Goal: Task Accomplishment & Management: Manage account settings

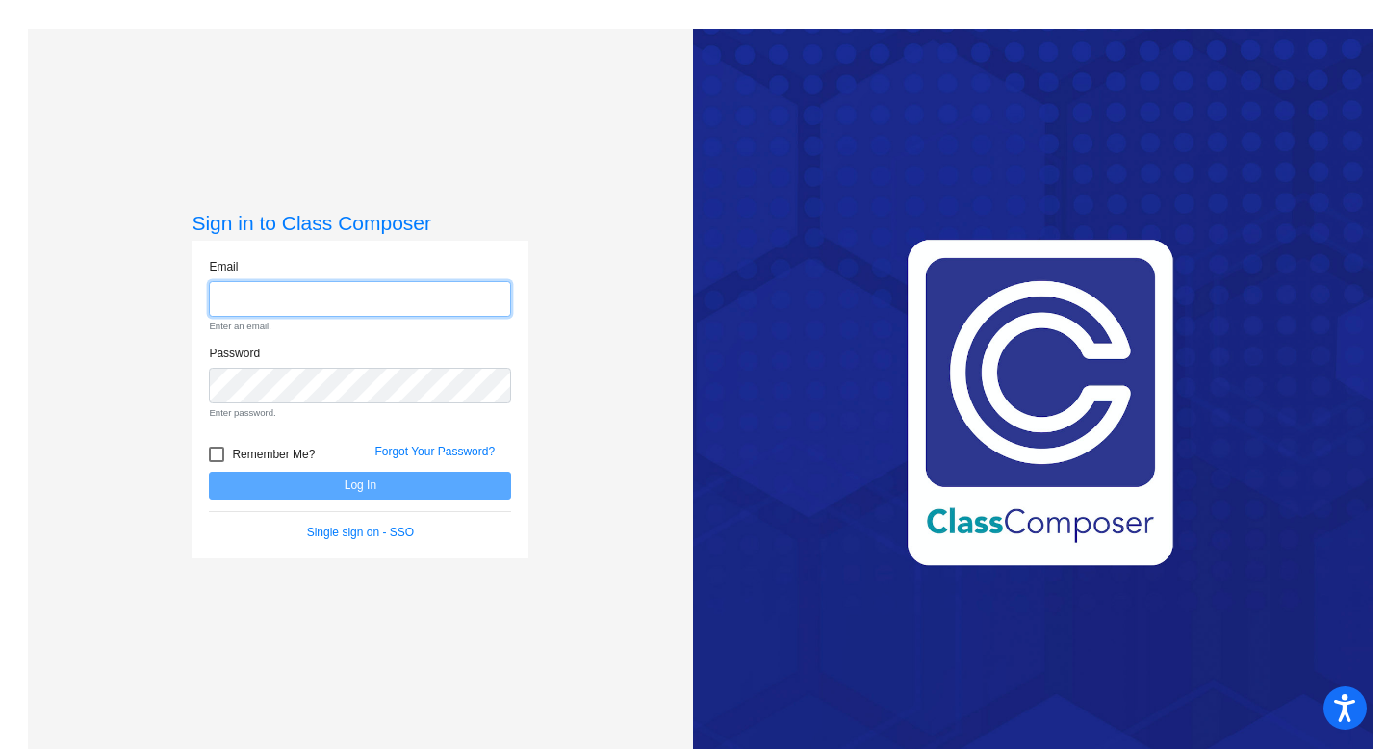
type input "[EMAIL_ADDRESS][DOMAIN_NAME]"
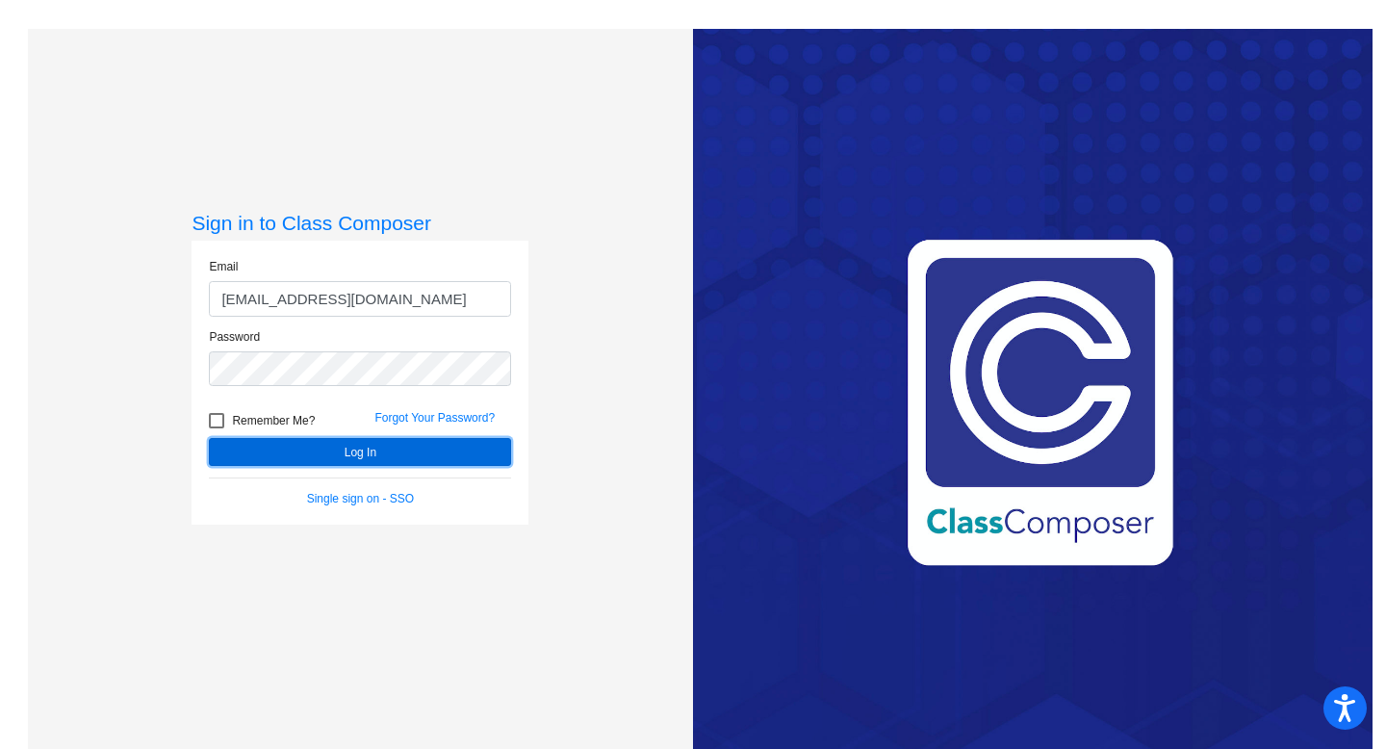
click at [406, 446] on button "Log In" at bounding box center [360, 452] width 302 height 28
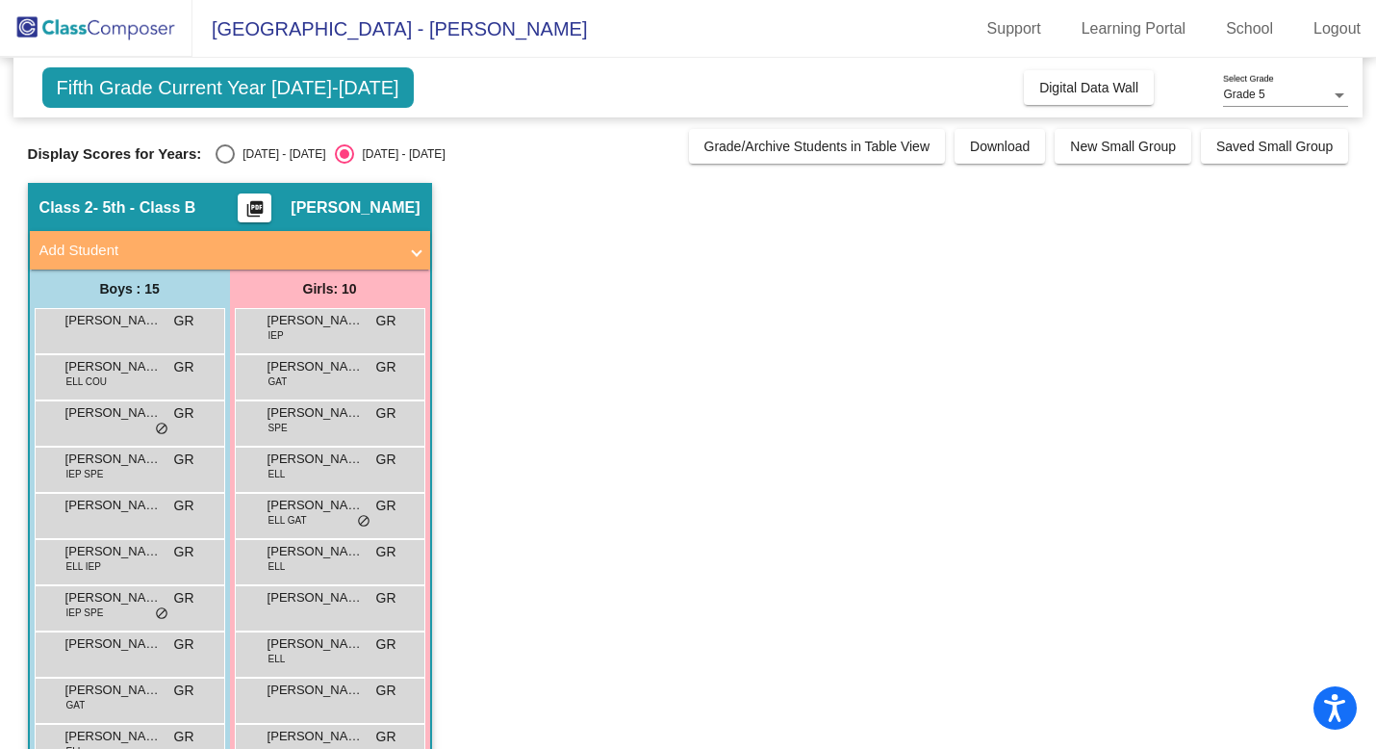
click at [219, 150] on div "Select an option" at bounding box center [225, 153] width 19 height 19
click at [224, 164] on input "[DATE] - [DATE]" at bounding box center [224, 164] width 1 height 1
radio input "true"
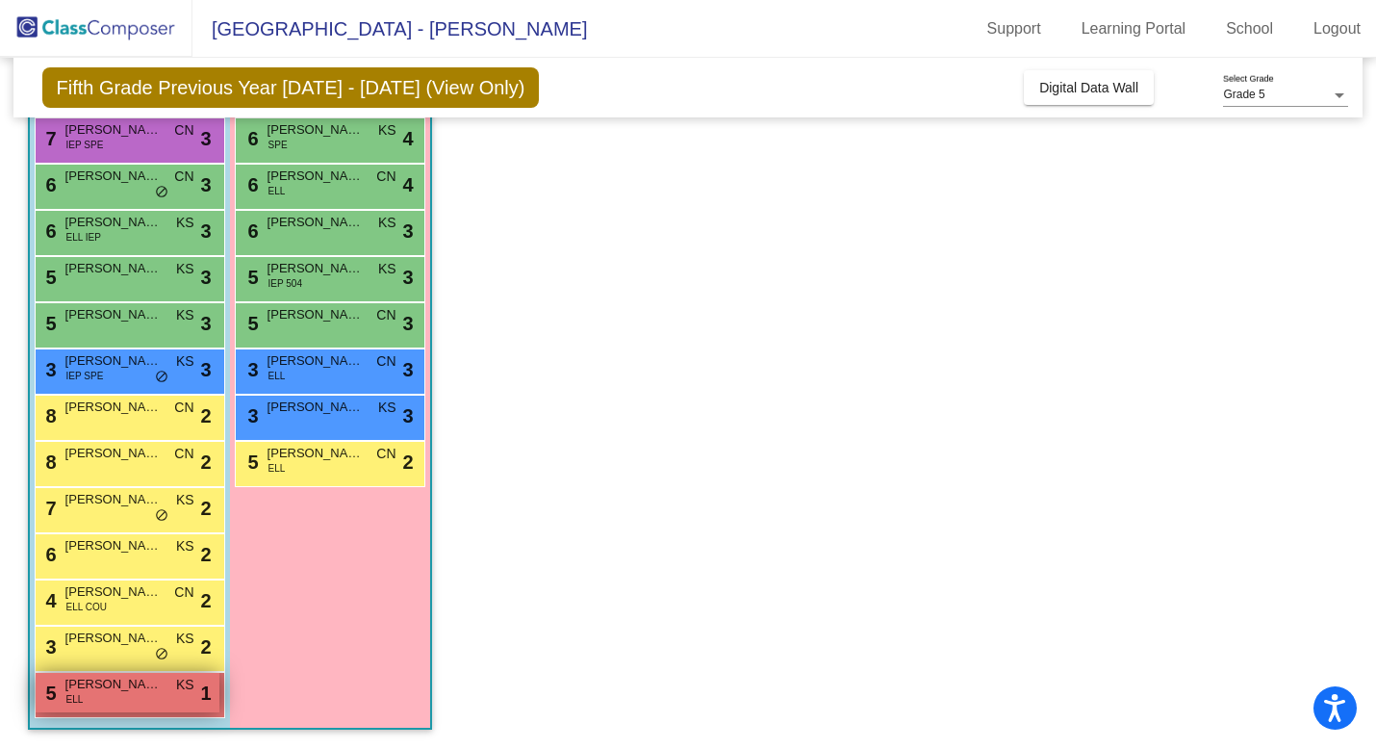
click at [129, 691] on span "[PERSON_NAME]" at bounding box center [113, 684] width 96 height 19
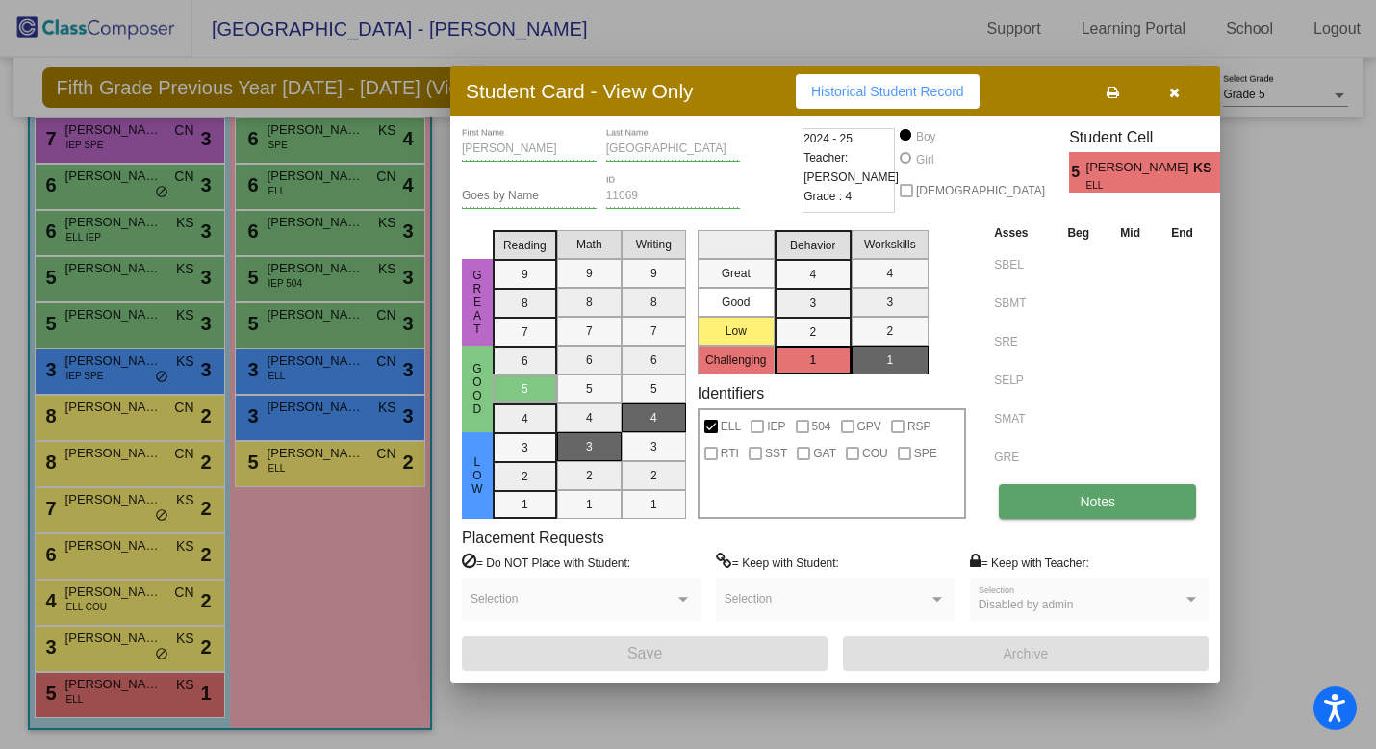
click at [1086, 501] on span "Notes" at bounding box center [1098, 501] width 36 height 15
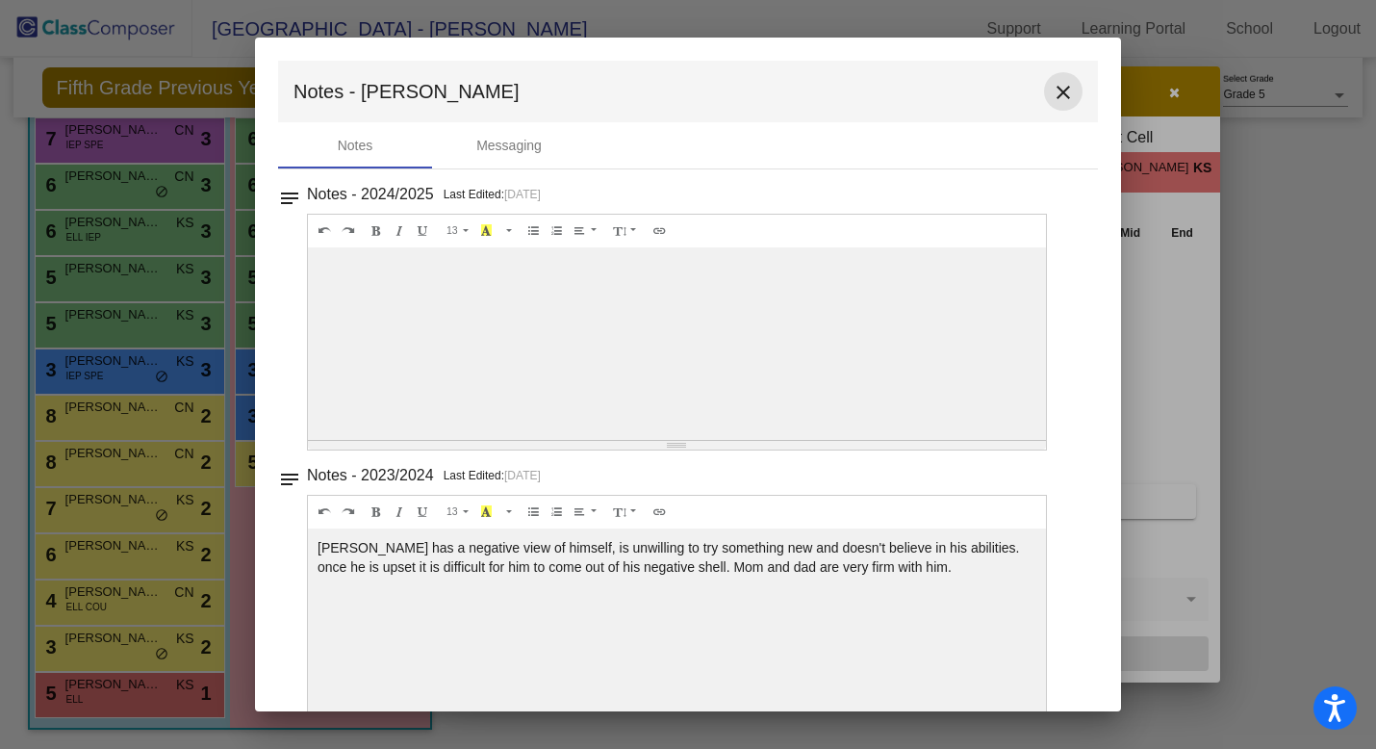
click at [1055, 91] on mat-icon "close" at bounding box center [1063, 92] width 23 height 23
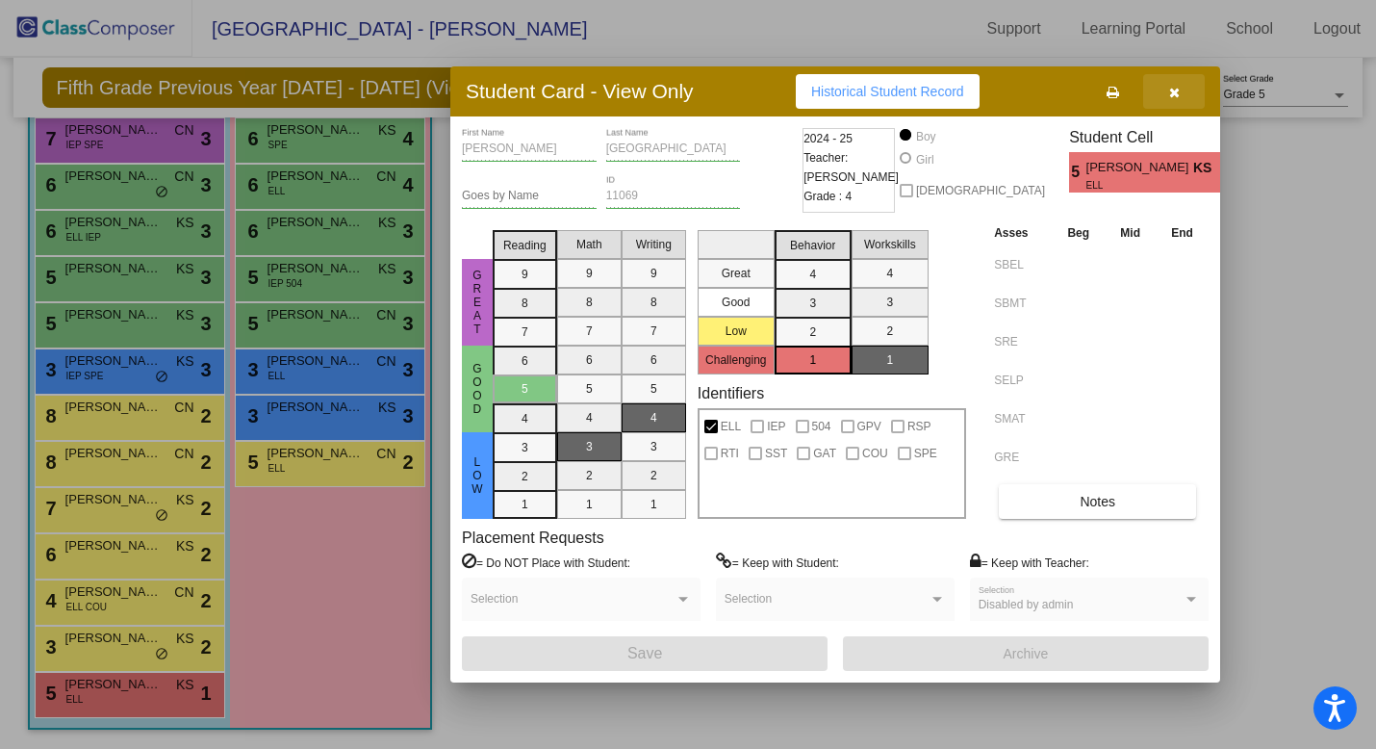
click at [1186, 96] on button "button" at bounding box center [1175, 91] width 62 height 35
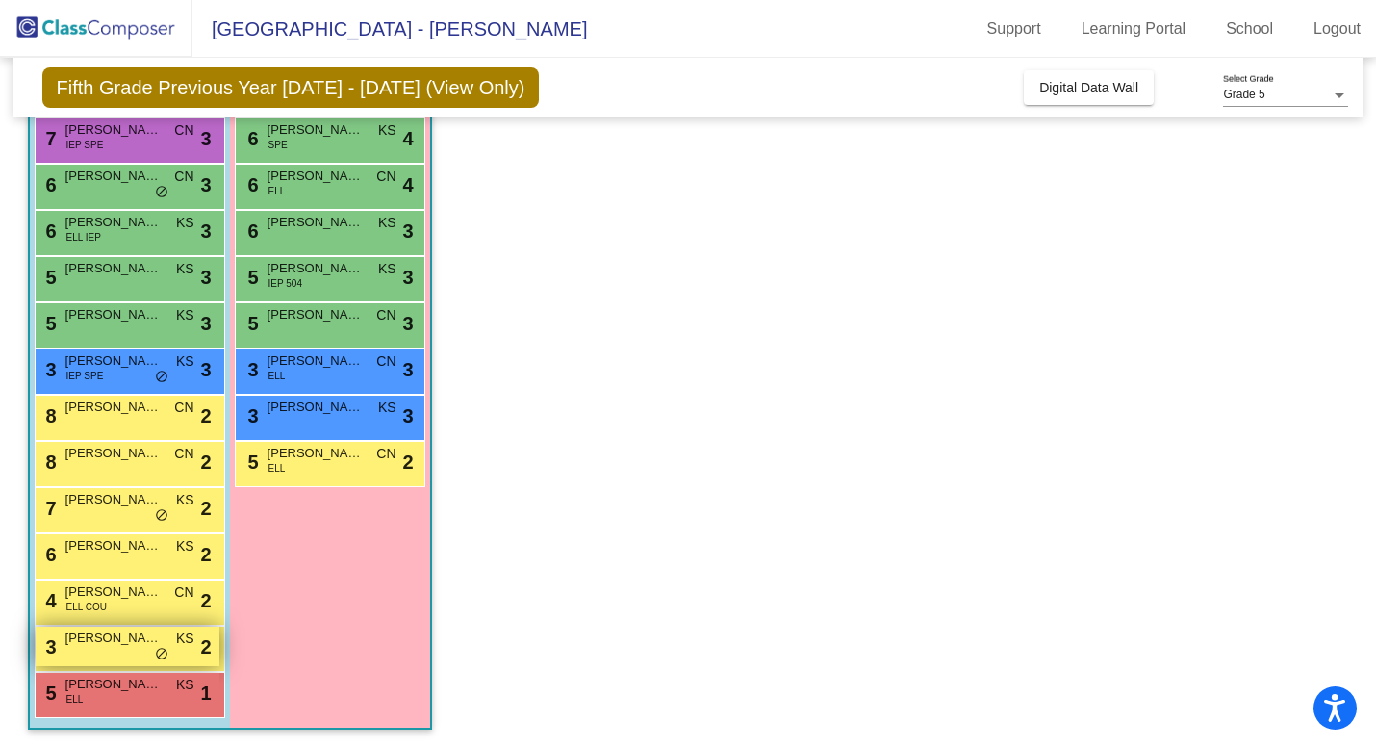
click at [132, 639] on span "[PERSON_NAME]" at bounding box center [113, 638] width 96 height 19
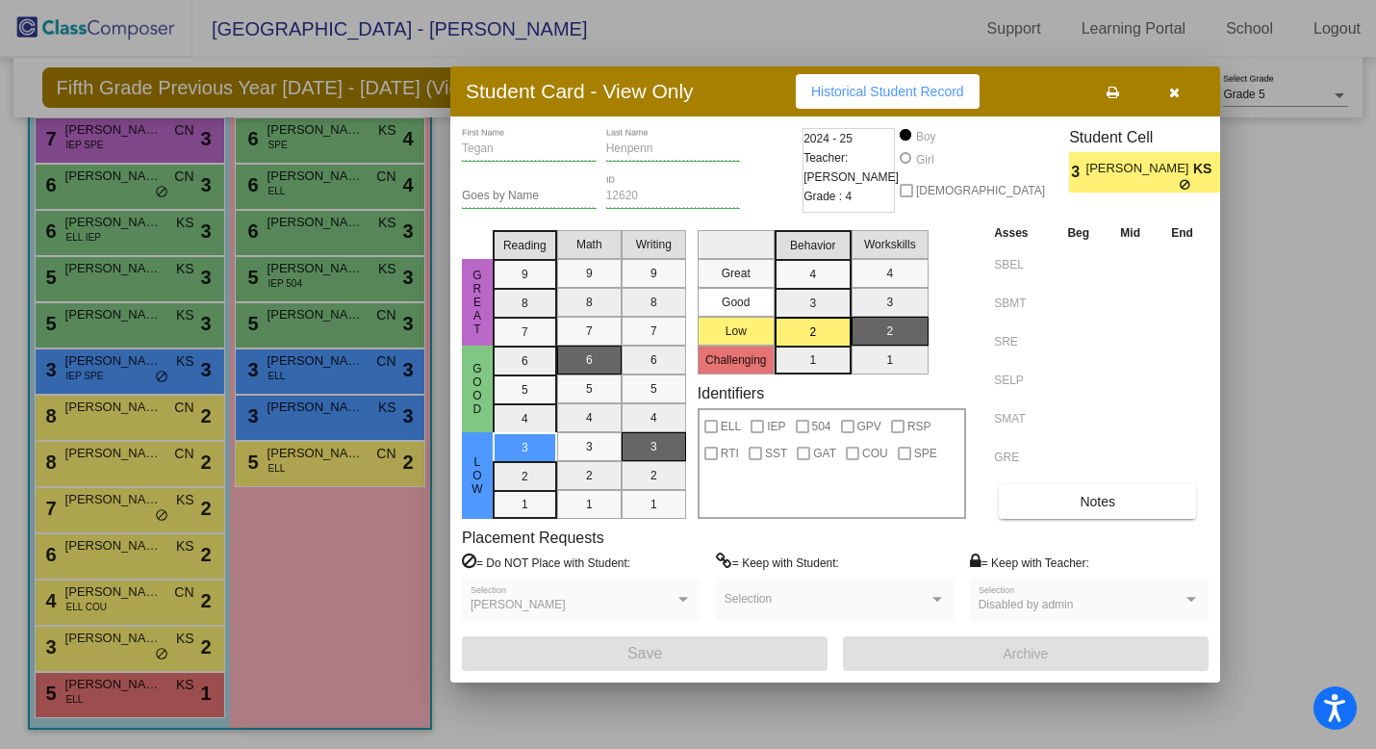
click at [1098, 525] on div "Tegan First Name Henpenn Last Name Goes by Name 12620 ID 2024 - 25 Teacher: [PE…" at bounding box center [835, 399] width 747 height 543
click at [1116, 494] on span "Notes" at bounding box center [1098, 501] width 36 height 15
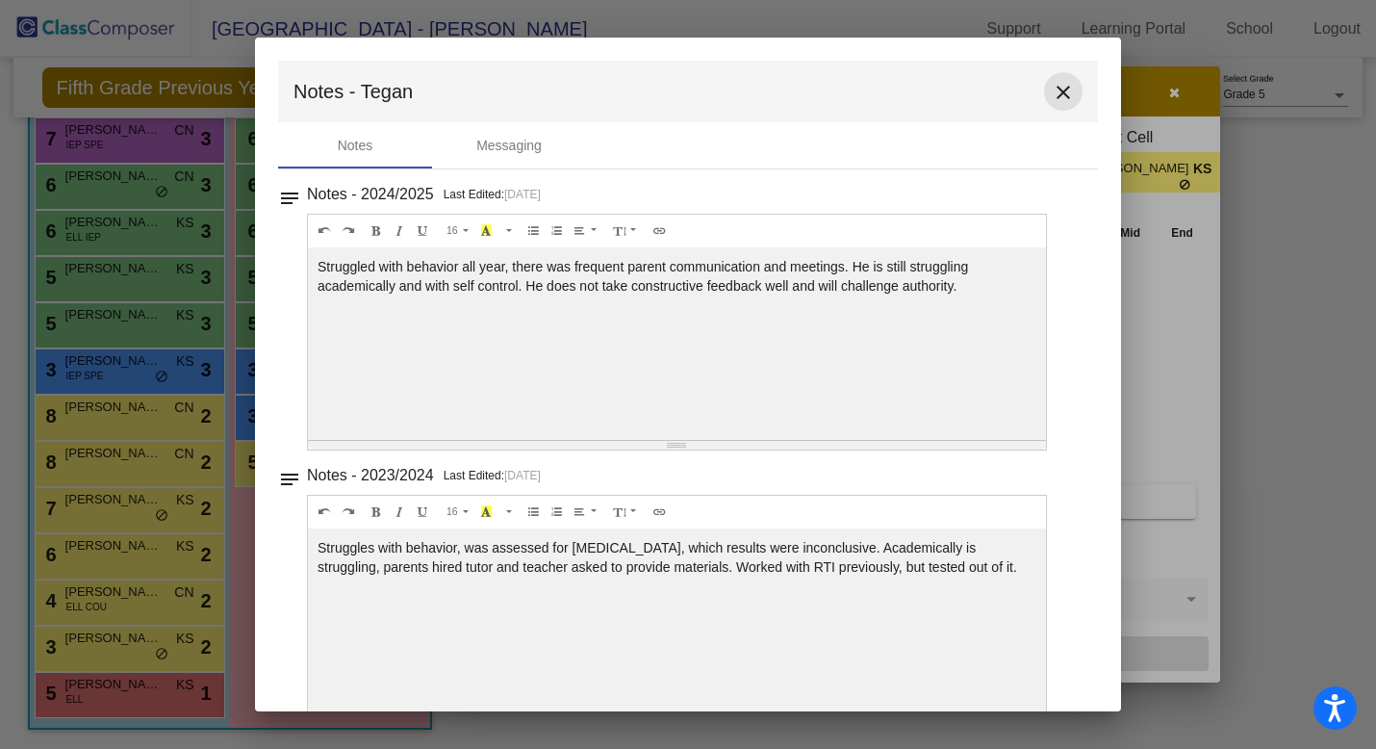
click at [1056, 90] on mat-icon "close" at bounding box center [1063, 92] width 23 height 23
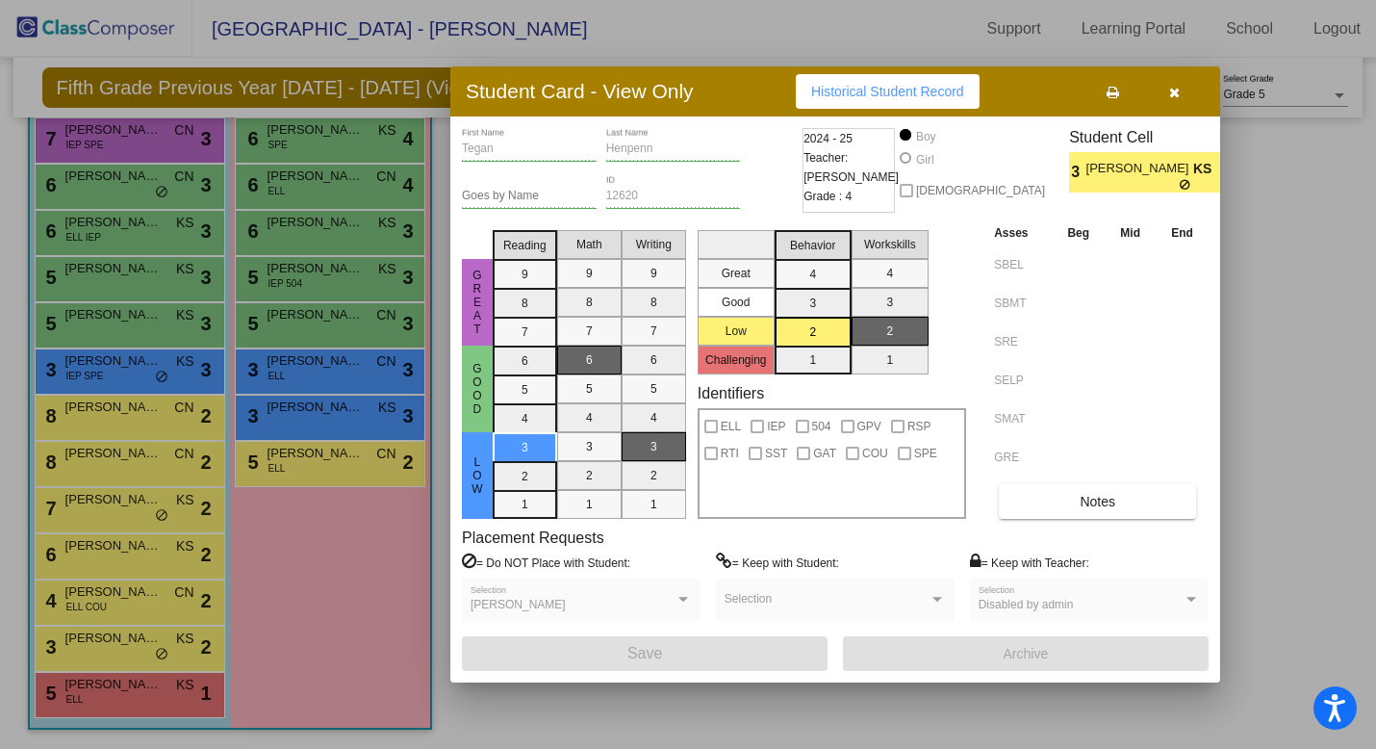
click at [132, 585] on div at bounding box center [688, 374] width 1376 height 749
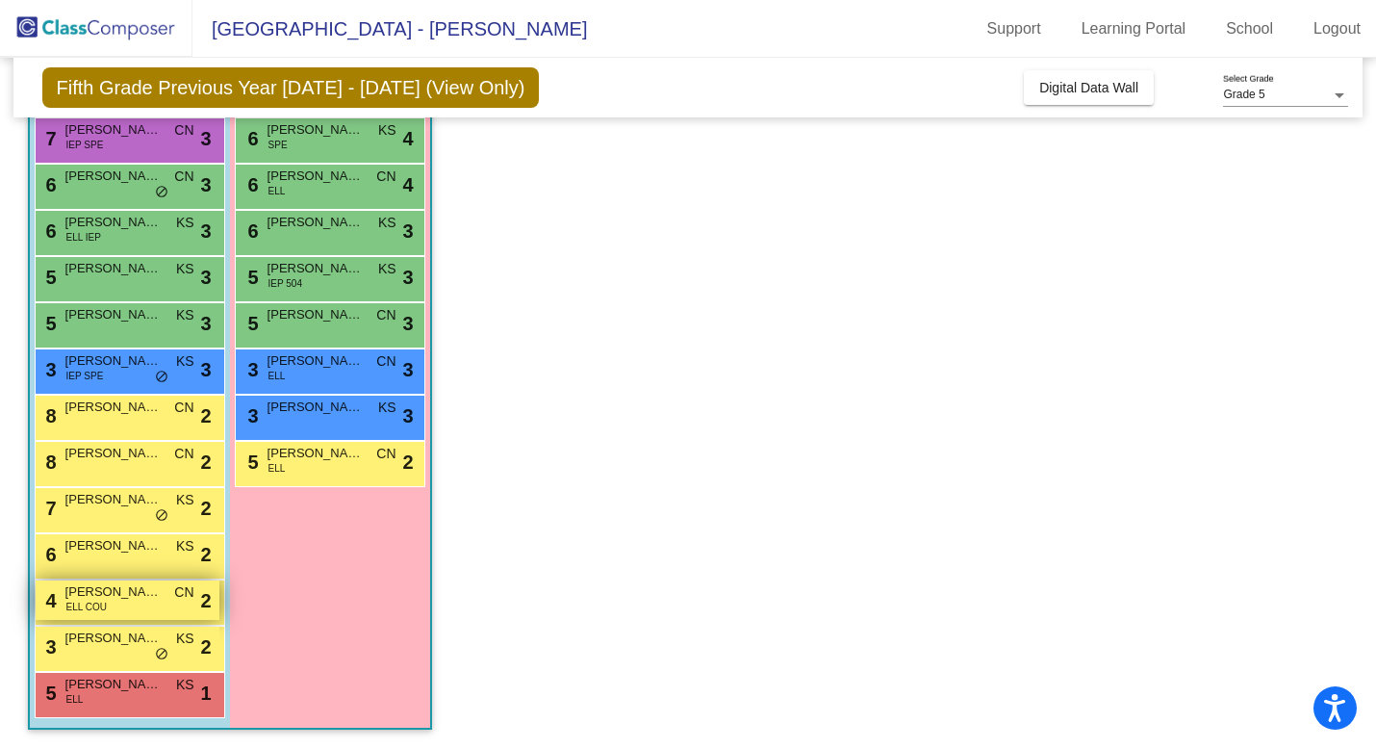
click at [140, 592] on span "[PERSON_NAME]" at bounding box center [113, 591] width 96 height 19
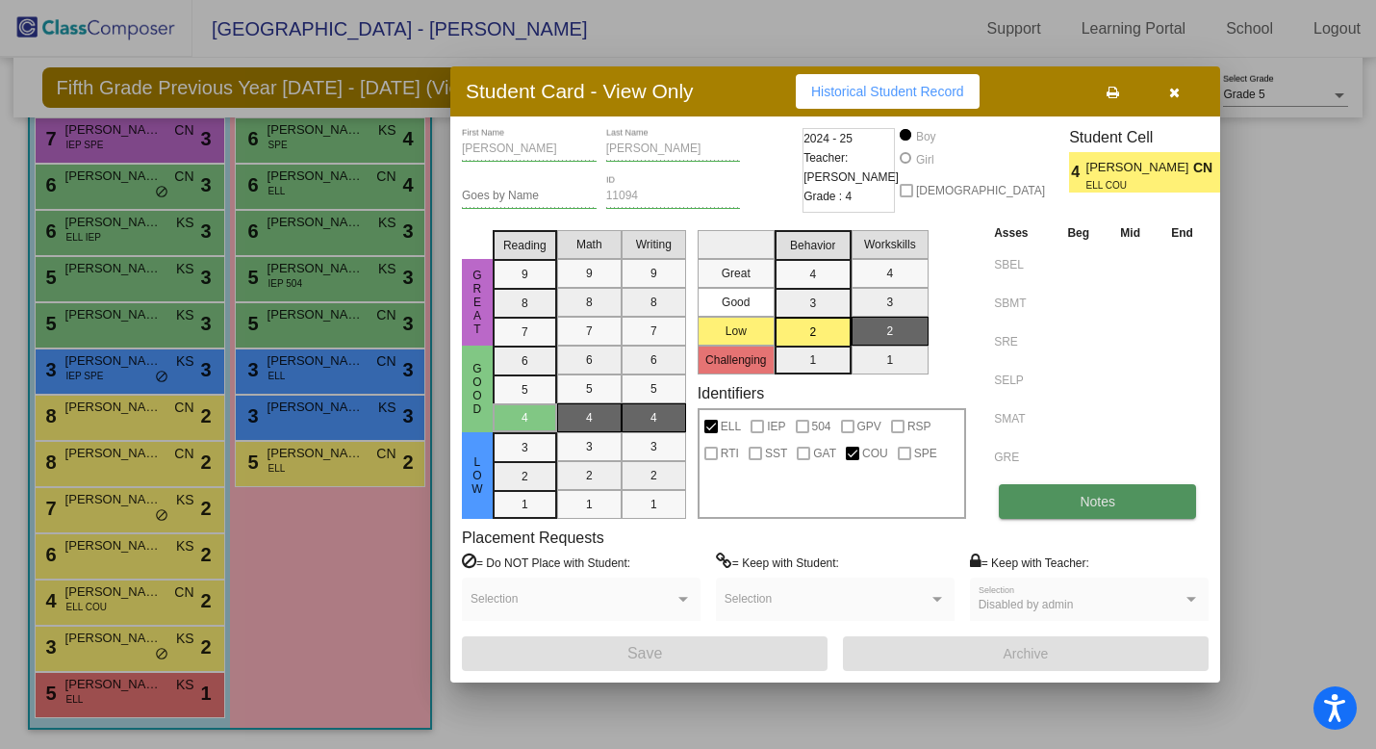
click at [1093, 496] on span "Notes" at bounding box center [1098, 501] width 36 height 15
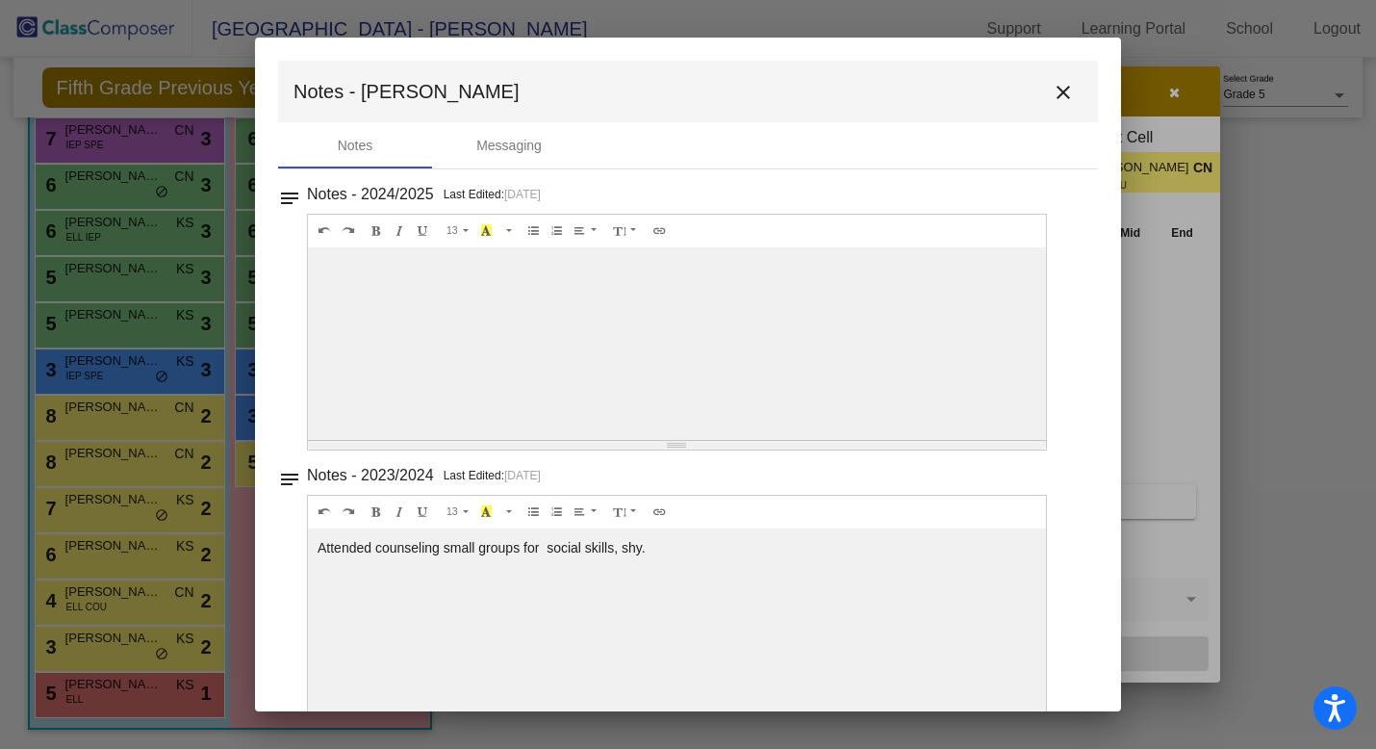
click at [1057, 90] on mat-icon "close" at bounding box center [1063, 92] width 23 height 23
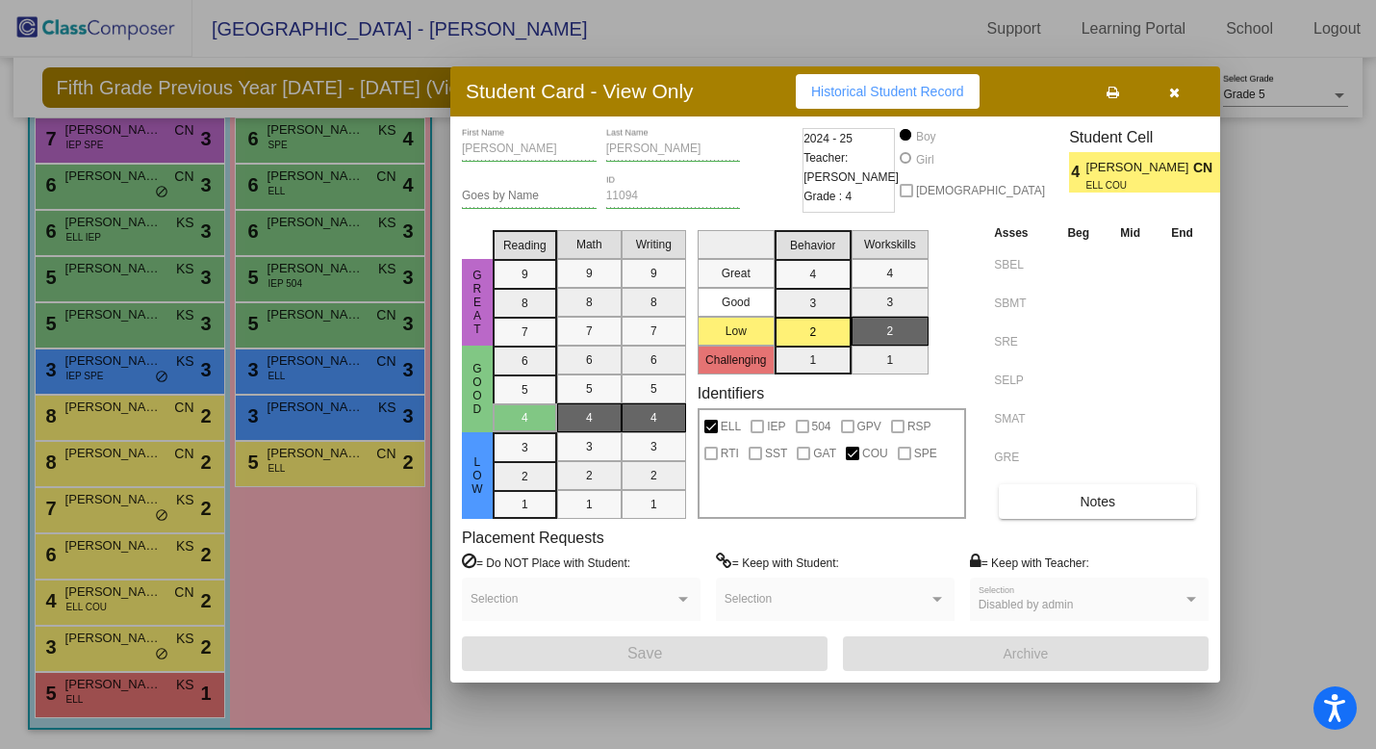
click at [106, 559] on div at bounding box center [688, 374] width 1376 height 749
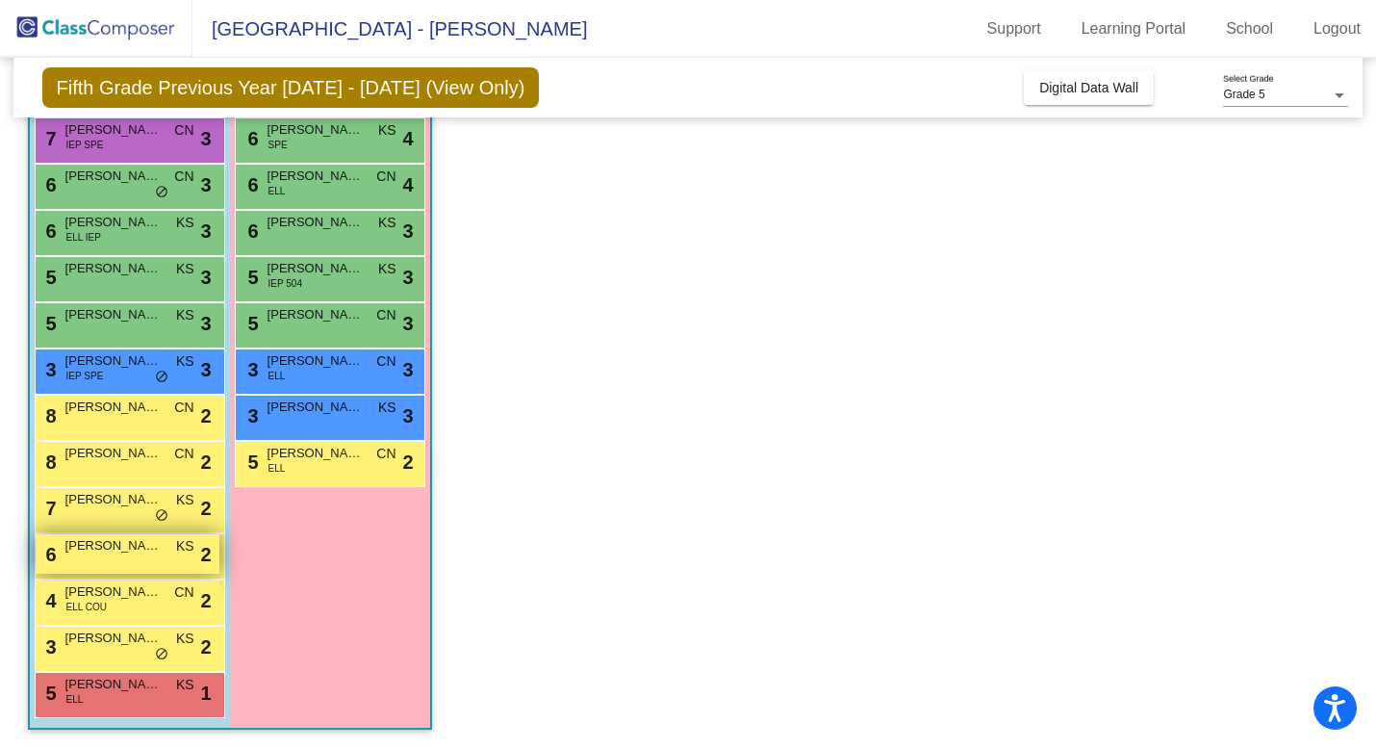
click at [111, 554] on span "[PERSON_NAME]" at bounding box center [113, 545] width 96 height 19
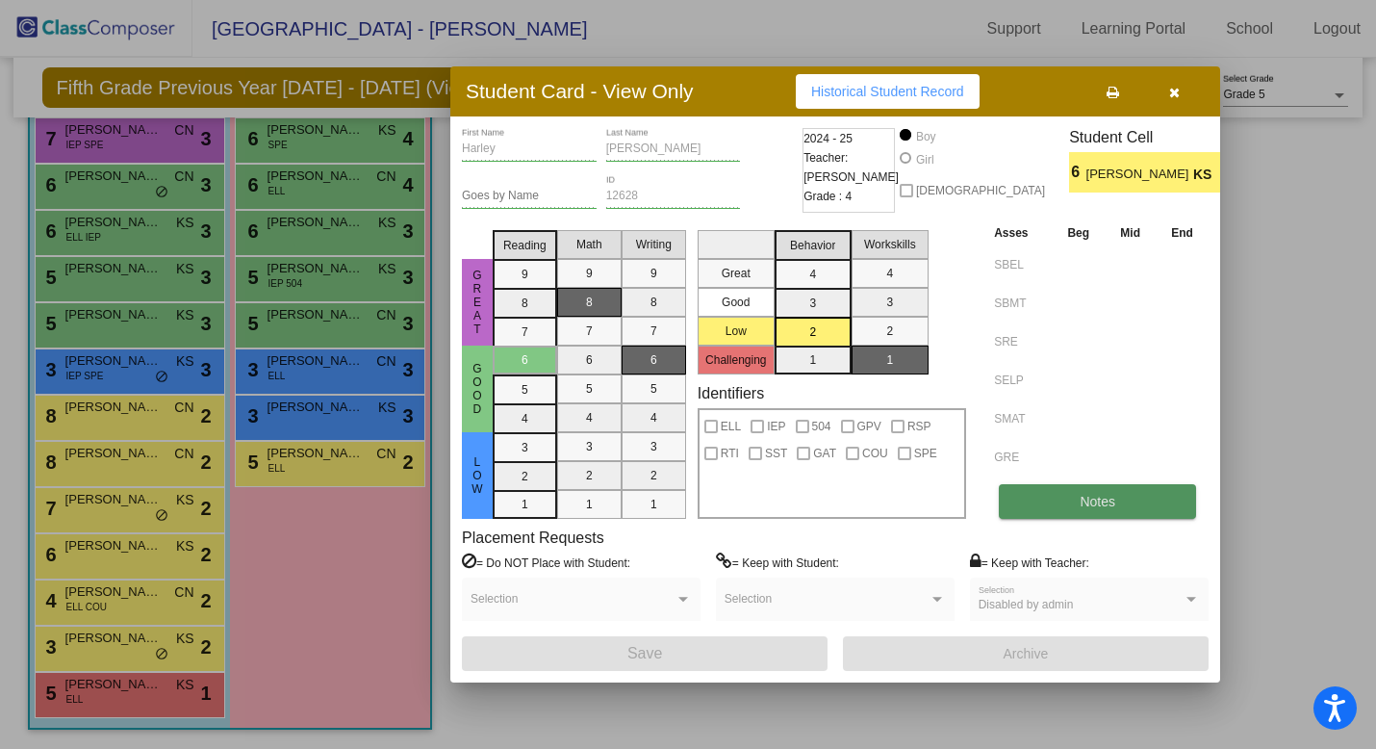
click at [1108, 500] on span "Notes" at bounding box center [1098, 501] width 36 height 15
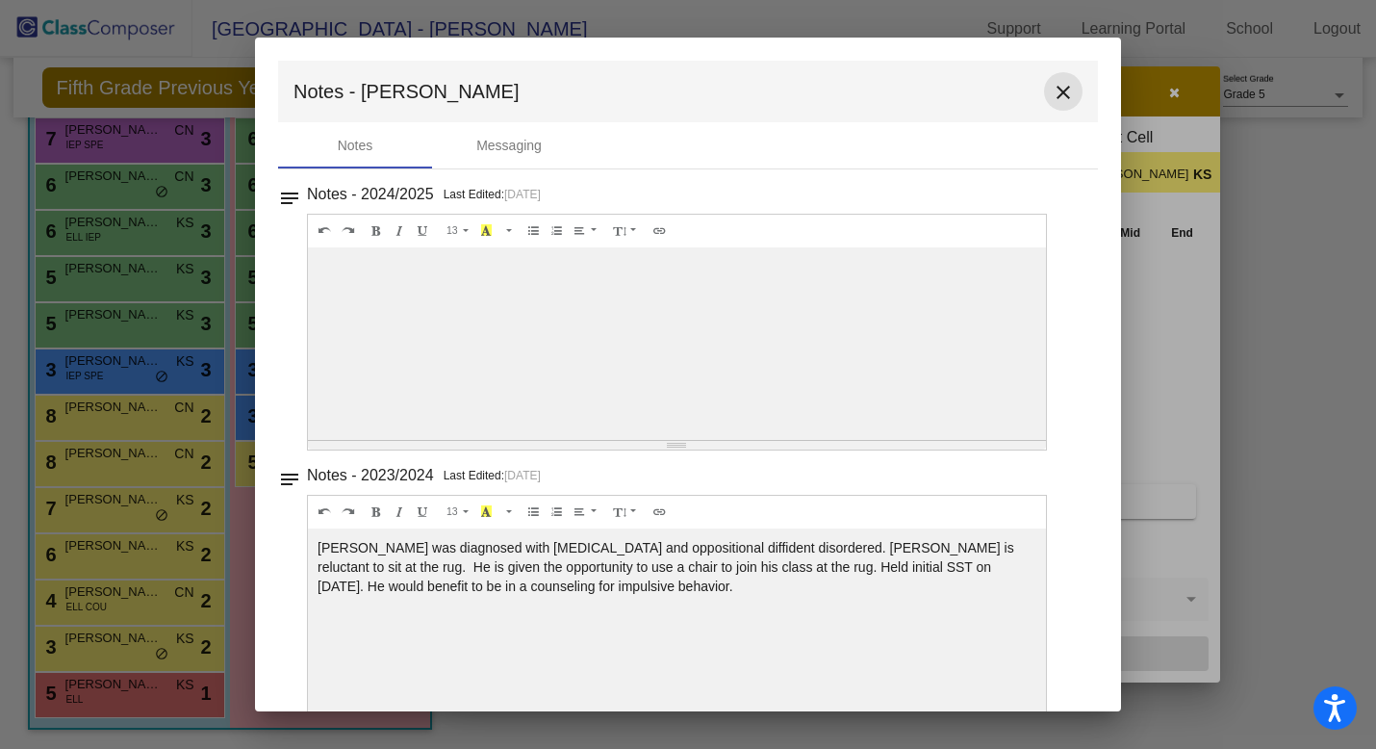
click at [1053, 99] on mat-icon "close" at bounding box center [1063, 92] width 23 height 23
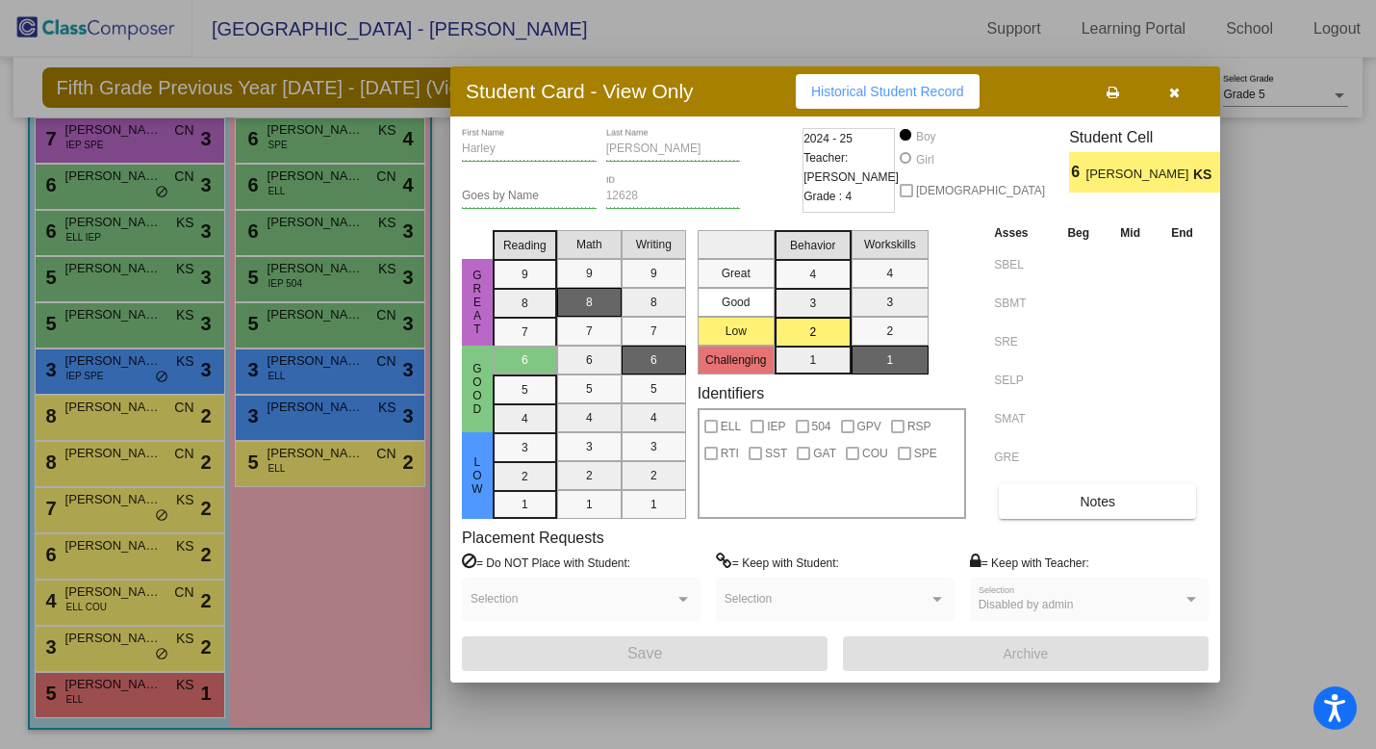
click at [114, 501] on div at bounding box center [688, 374] width 1376 height 749
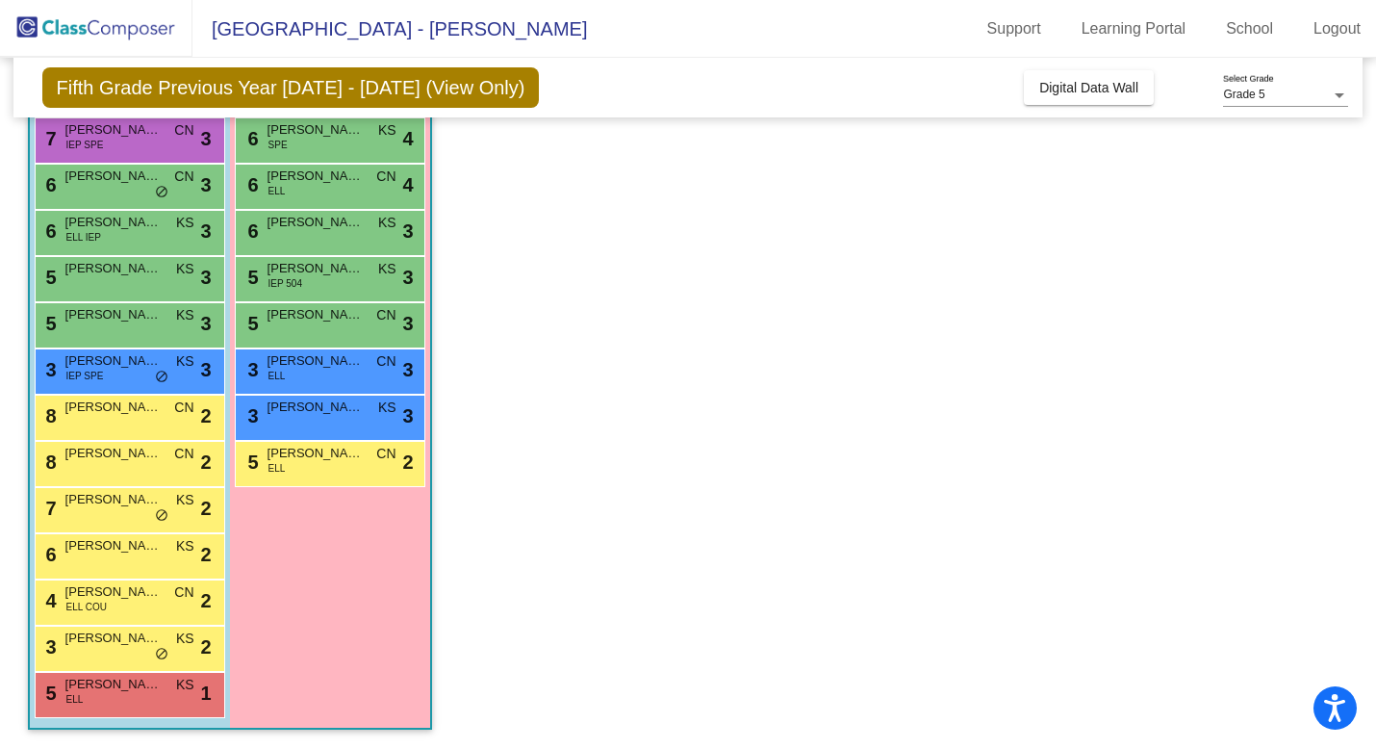
click at [114, 501] on span "[PERSON_NAME]" at bounding box center [113, 499] width 96 height 19
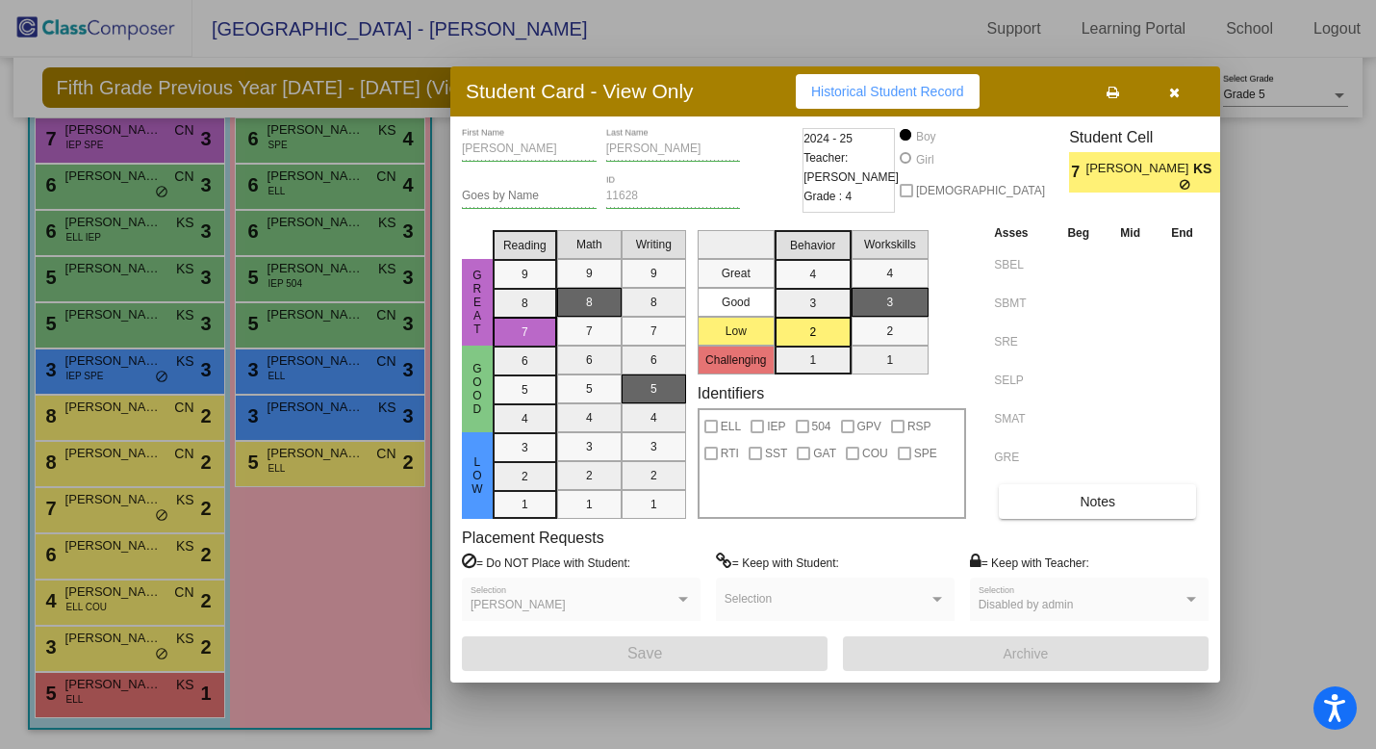
click at [1120, 176] on span "[PERSON_NAME]" at bounding box center [1140, 169] width 107 height 20
click at [1077, 510] on button "Notes" at bounding box center [1097, 501] width 197 height 35
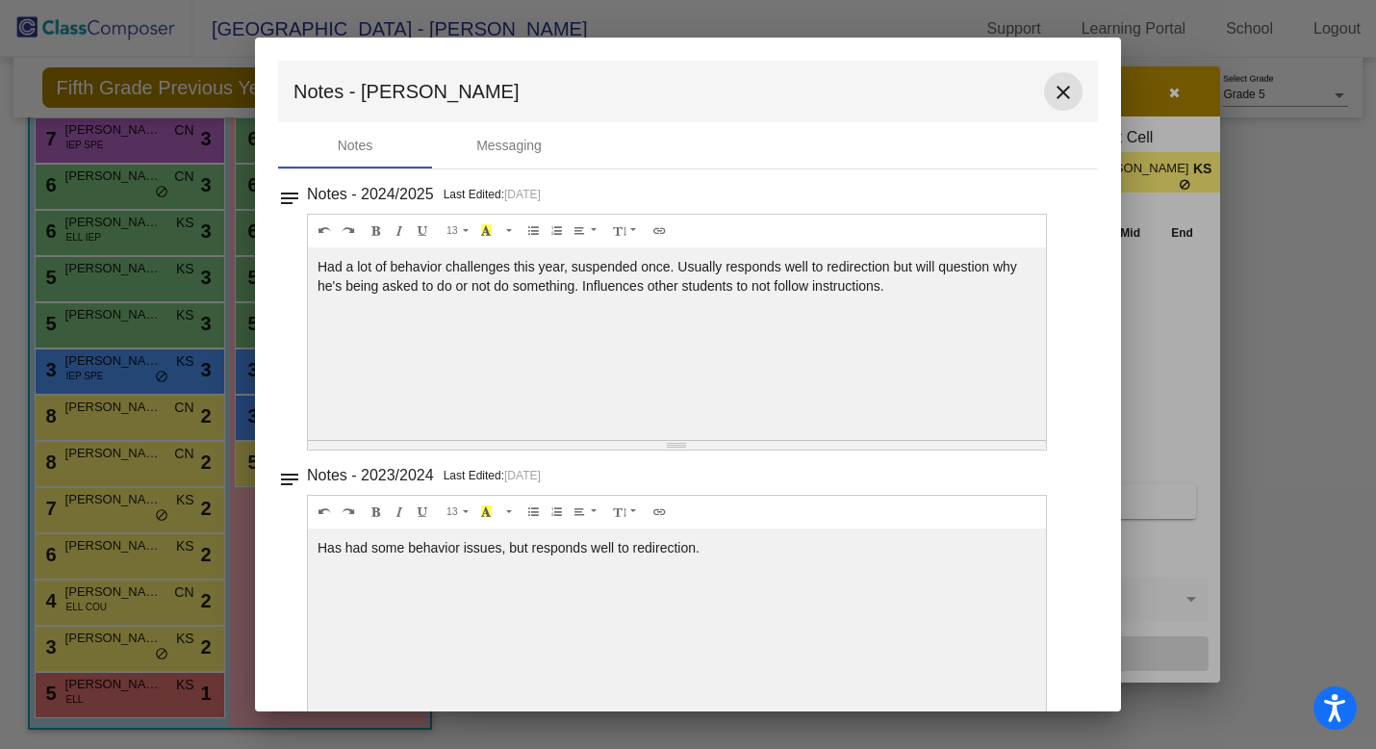
click at [1056, 96] on mat-icon "close" at bounding box center [1063, 92] width 23 height 23
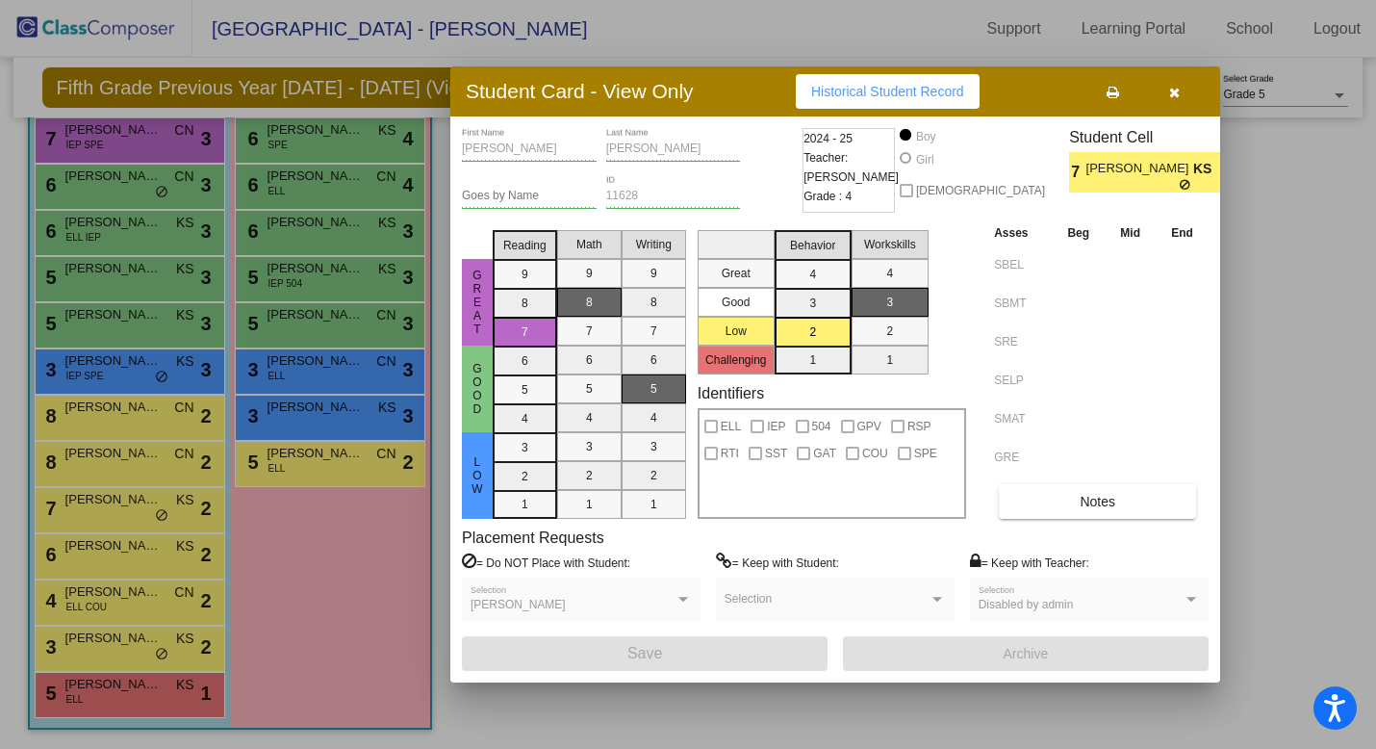
click at [113, 472] on div at bounding box center [688, 374] width 1376 height 749
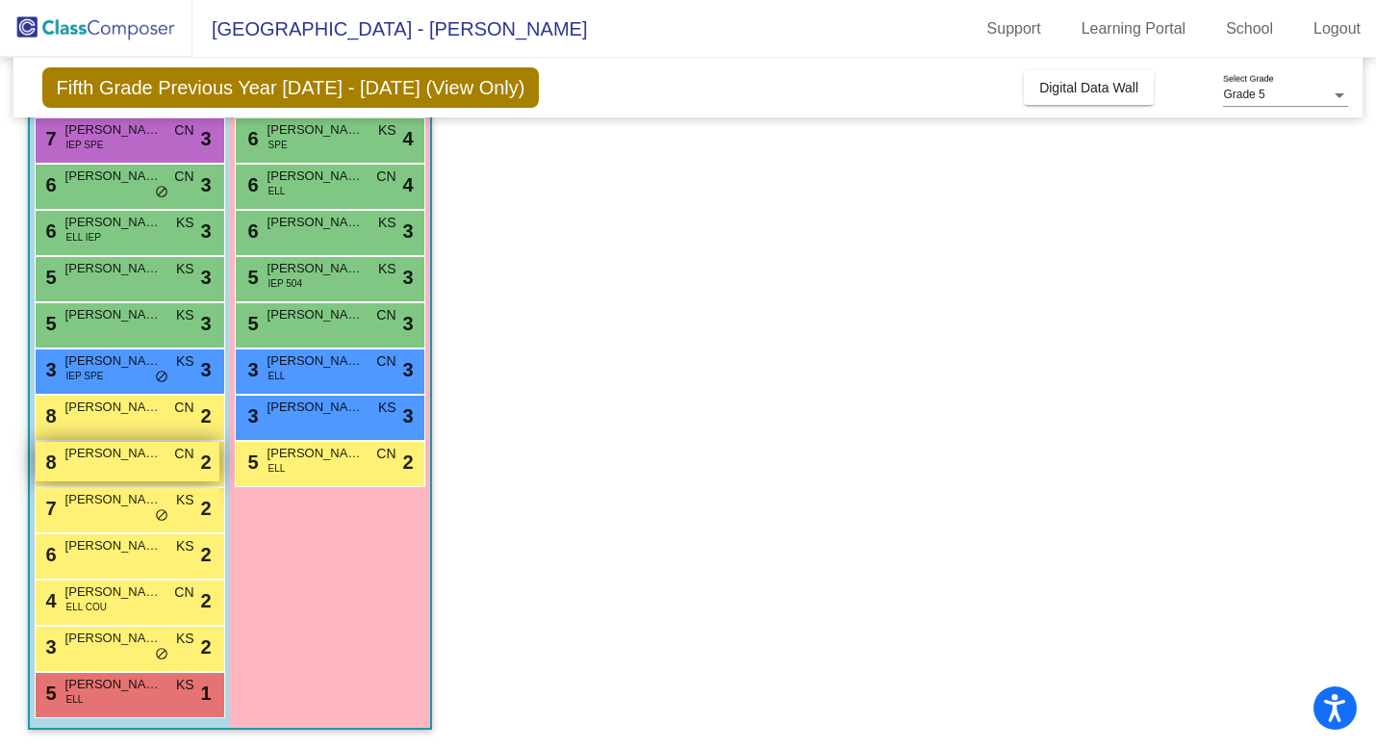
click at [123, 464] on div "8 [PERSON_NAME] CN lock do_not_disturb_alt 2" at bounding box center [128, 461] width 184 height 39
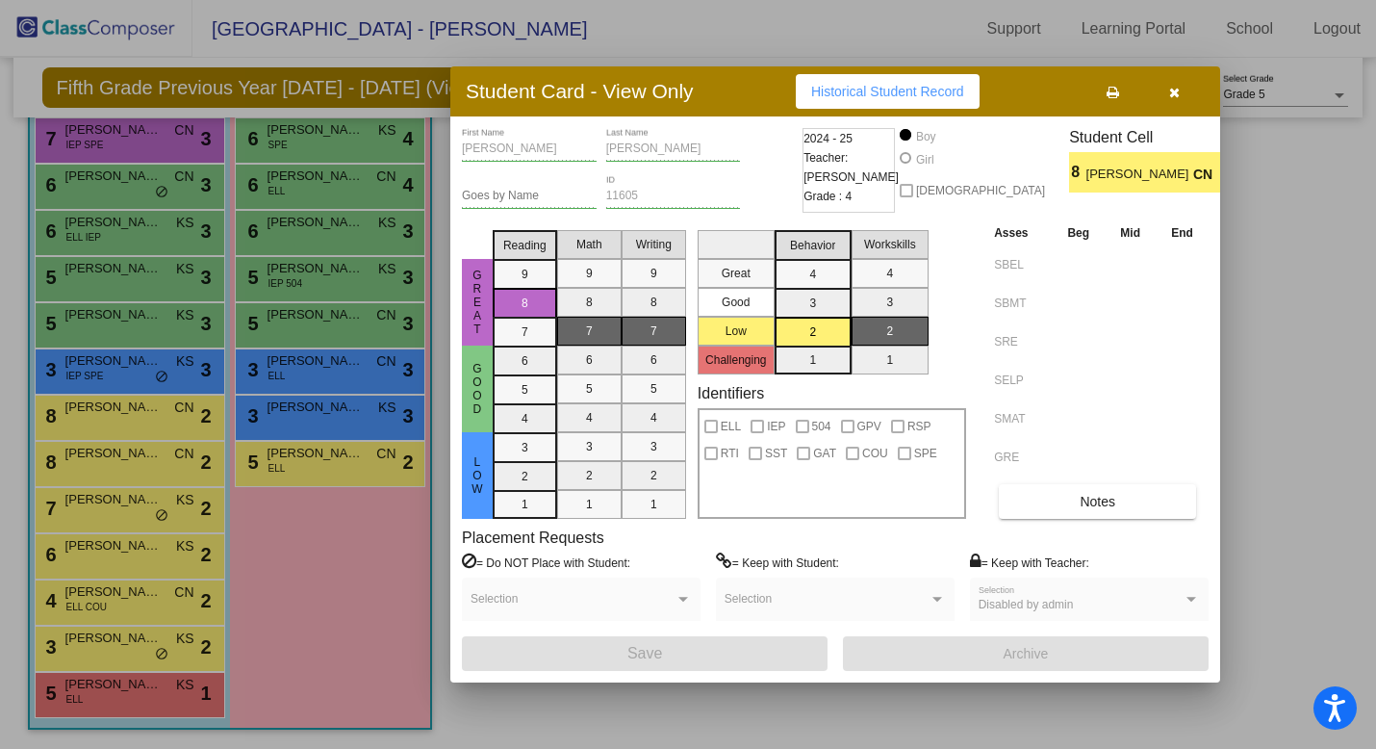
click at [1060, 478] on div "Asses Beg Mid End SBEL SBMT SRE SELP SMAT GRE Notes" at bounding box center [1099, 370] width 219 height 296
click at [1060, 492] on button "Notes" at bounding box center [1097, 501] width 197 height 35
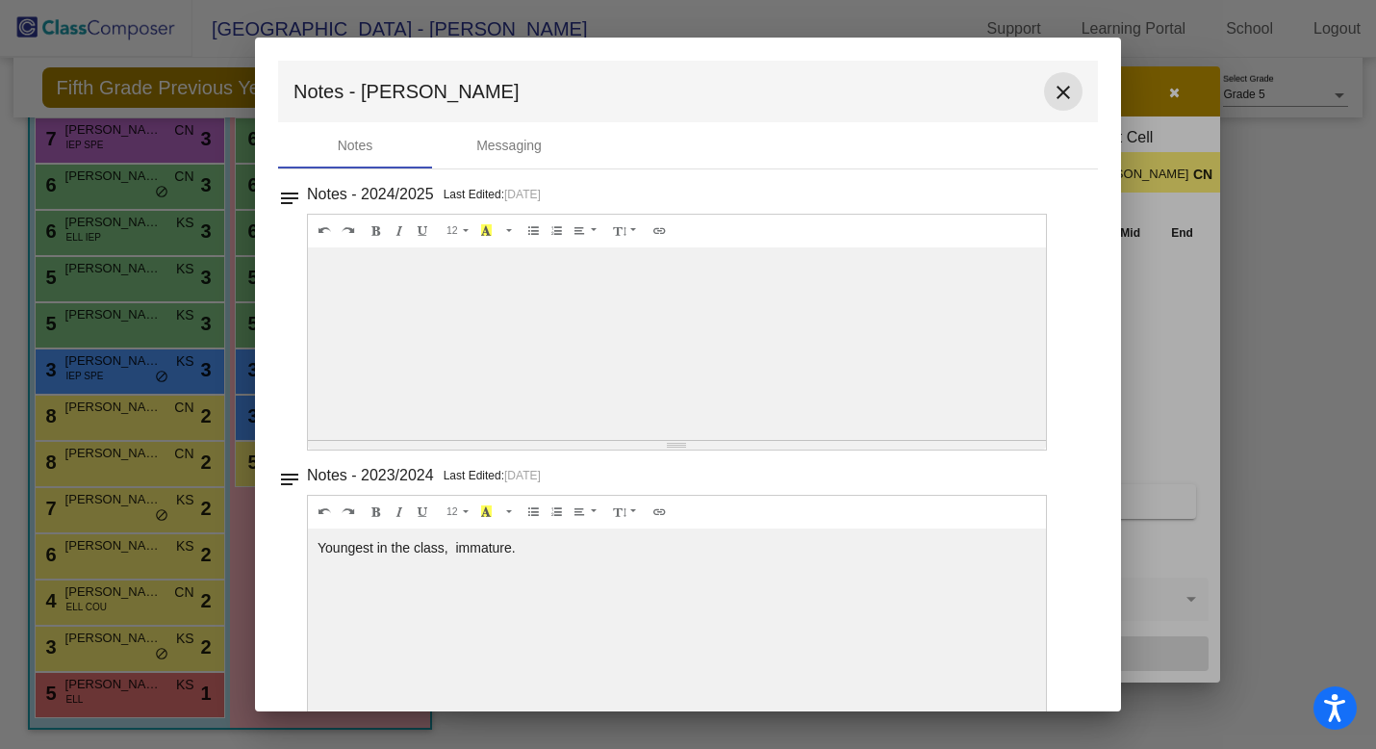
click at [1054, 90] on mat-icon "close" at bounding box center [1063, 92] width 23 height 23
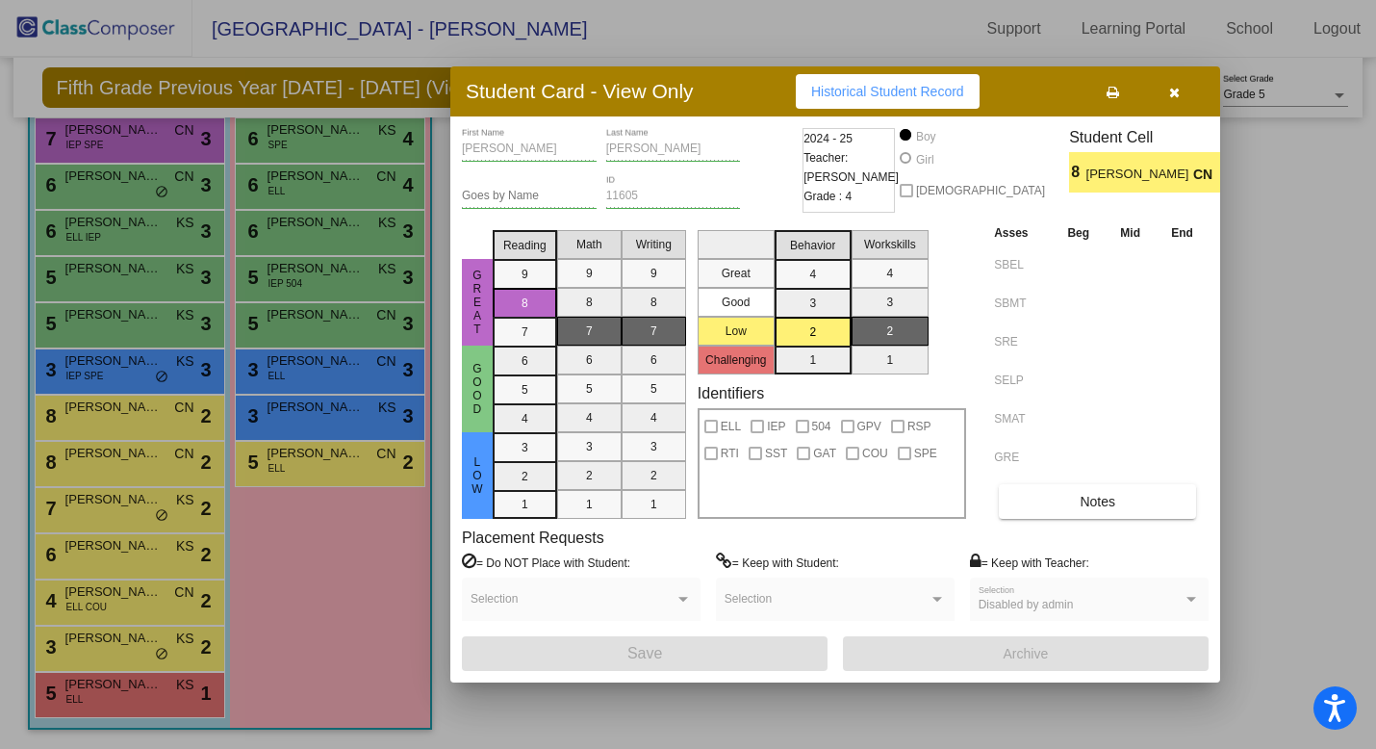
click at [133, 437] on div at bounding box center [688, 374] width 1376 height 749
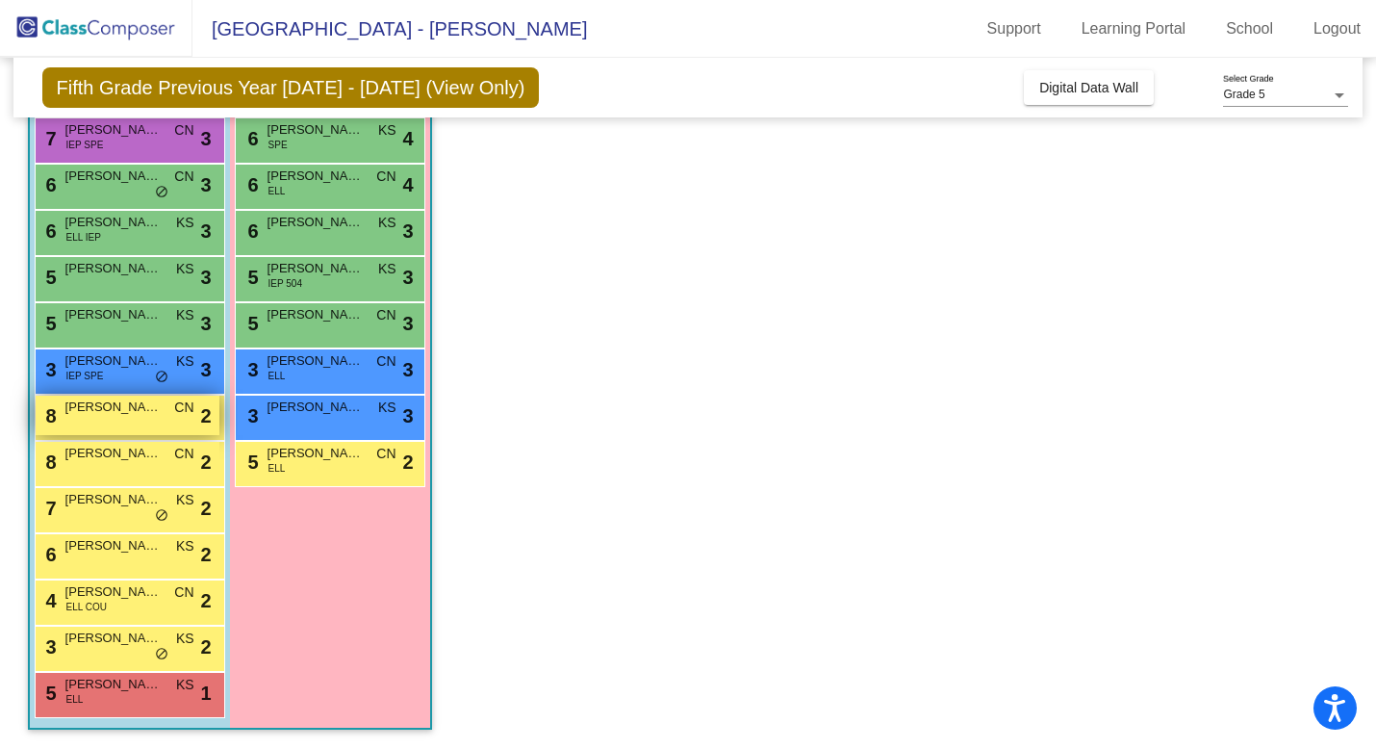
click at [149, 414] on span "[PERSON_NAME]" at bounding box center [113, 407] width 96 height 19
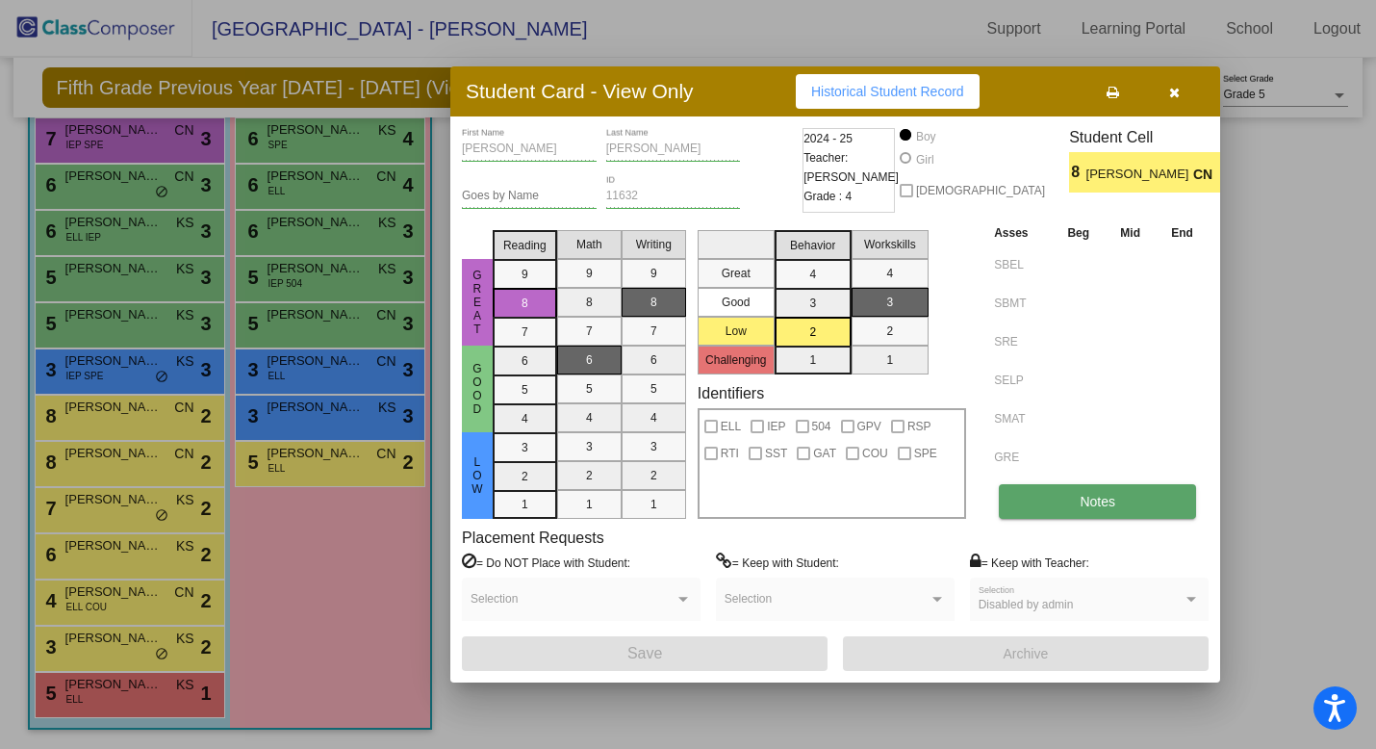
click at [1128, 501] on button "Notes" at bounding box center [1097, 501] width 197 height 35
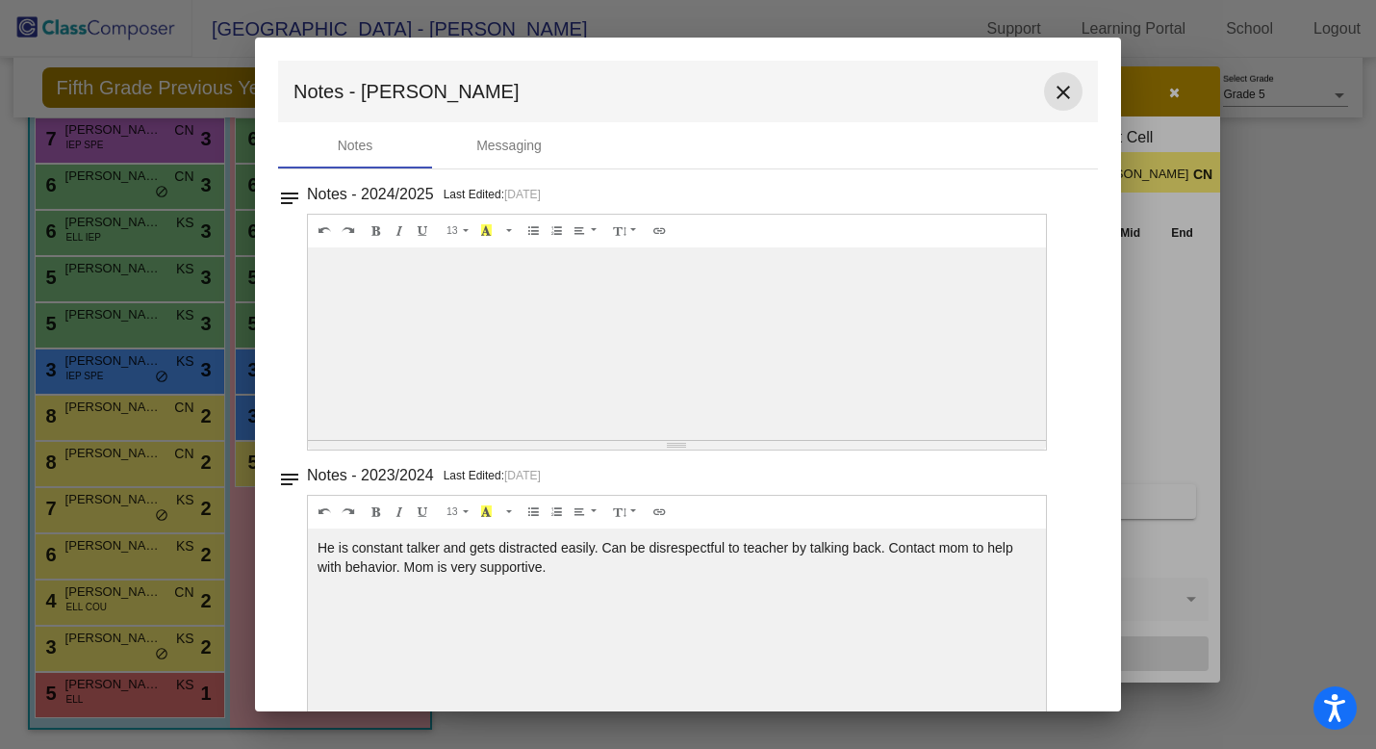
click at [1052, 97] on mat-icon "close" at bounding box center [1063, 92] width 23 height 23
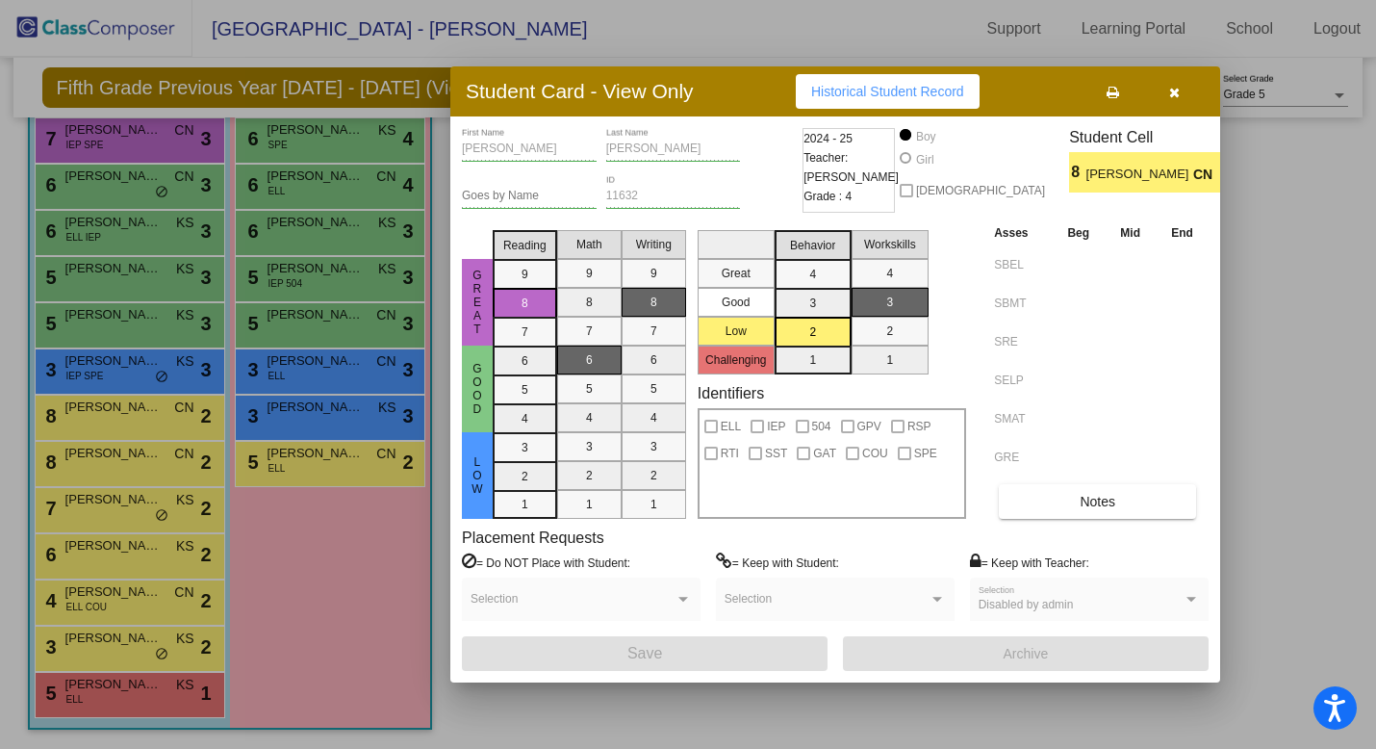
click at [213, 537] on div at bounding box center [688, 374] width 1376 height 749
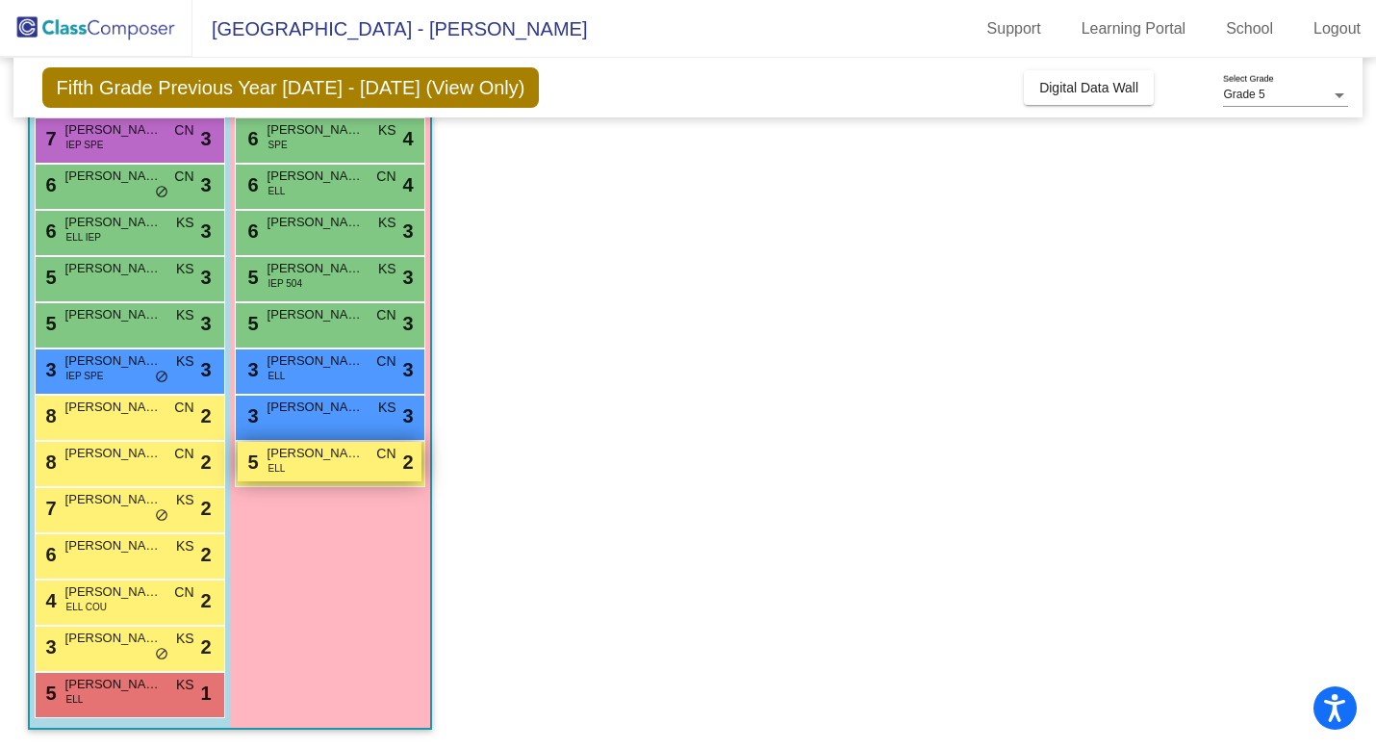
click at [332, 455] on span "[PERSON_NAME]" at bounding box center [316, 453] width 96 height 19
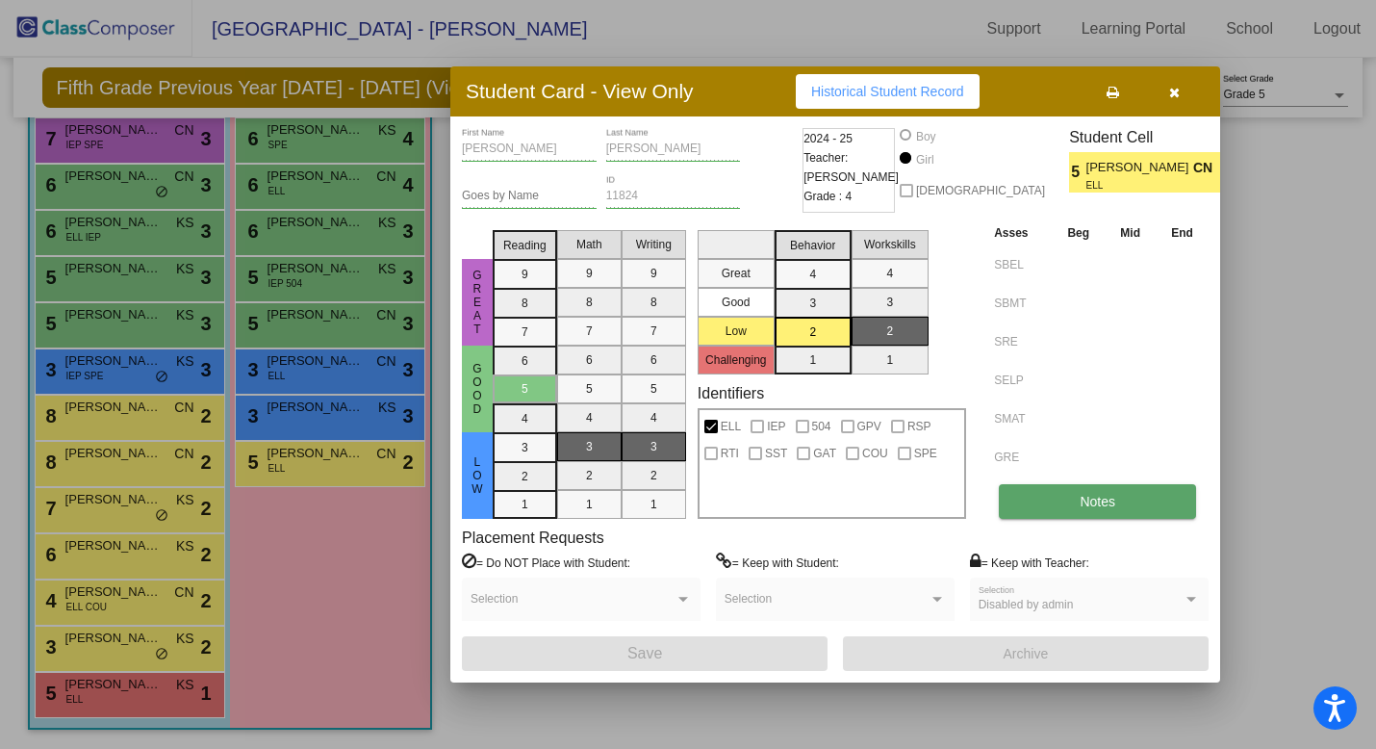
click at [1112, 509] on button "Notes" at bounding box center [1097, 501] width 197 height 35
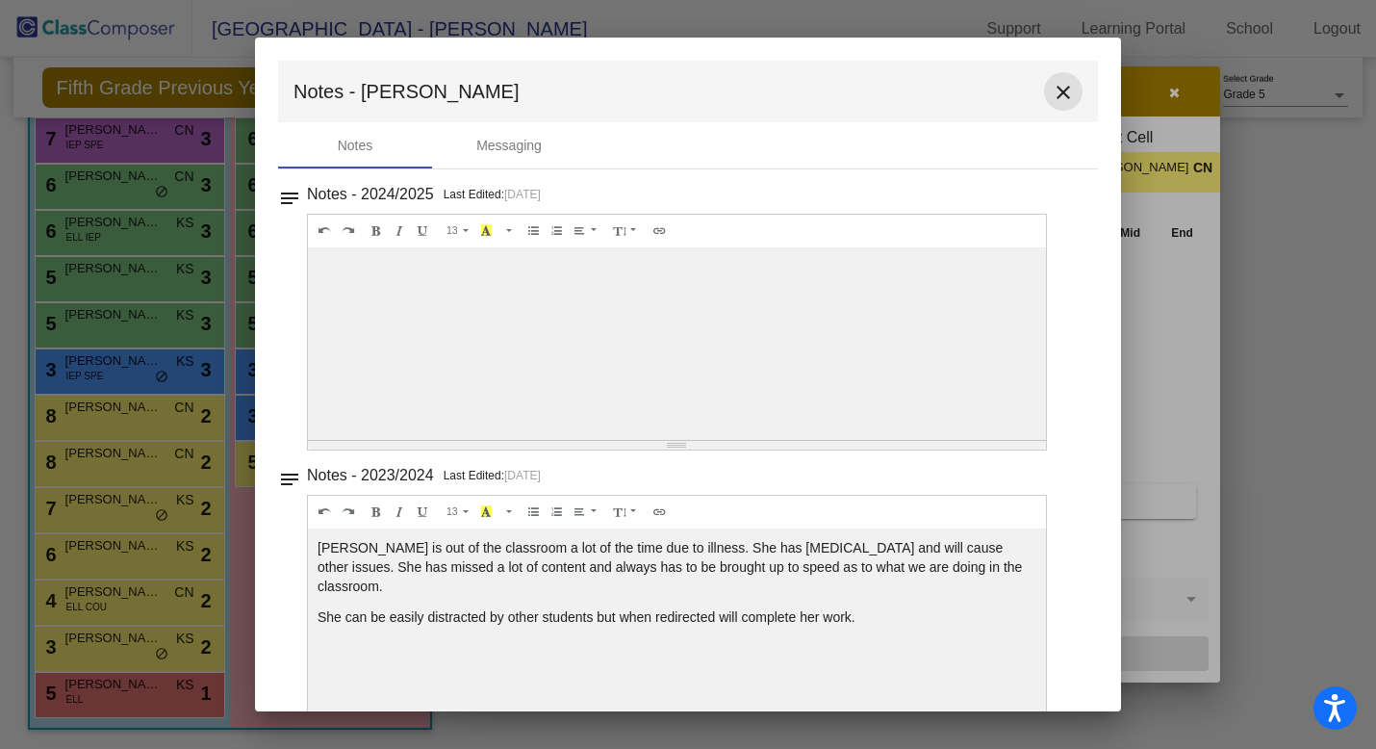
click at [1052, 85] on mat-icon "close" at bounding box center [1063, 92] width 23 height 23
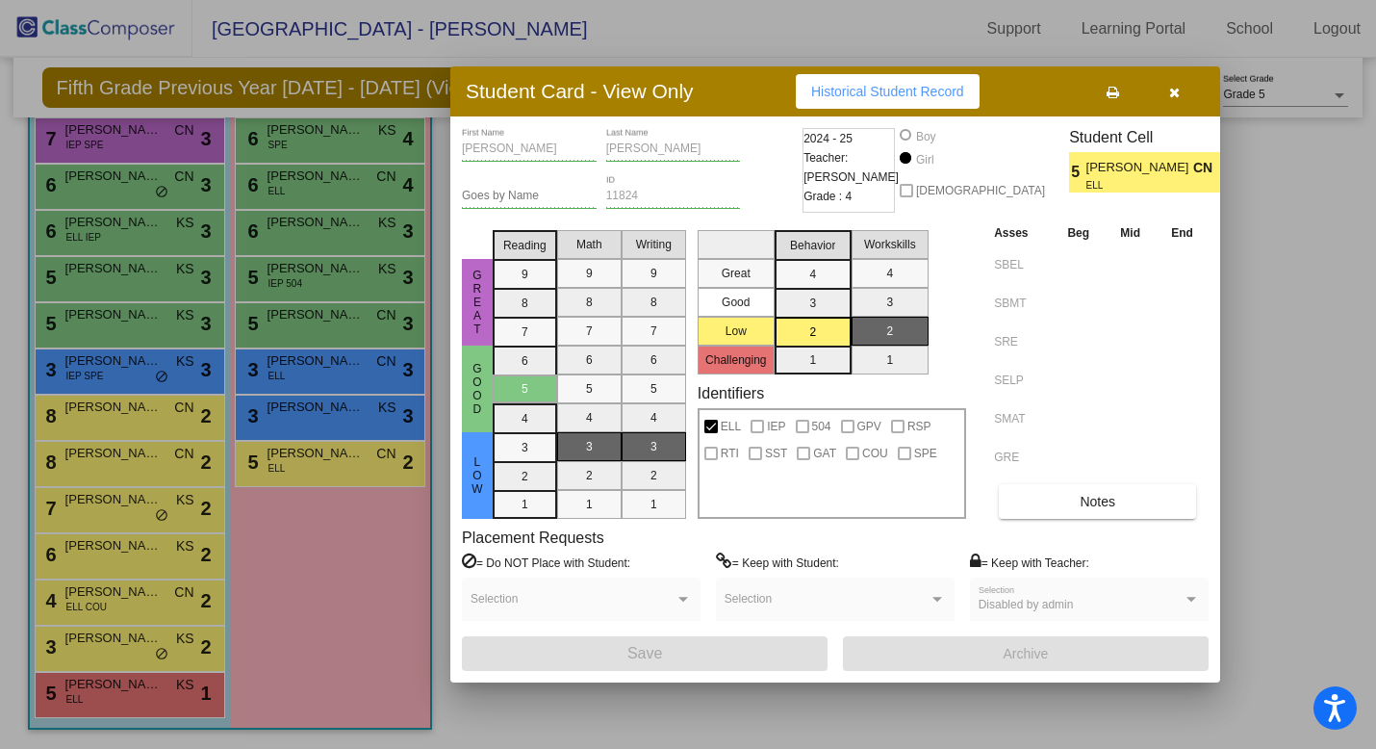
click at [358, 508] on div at bounding box center [688, 374] width 1376 height 749
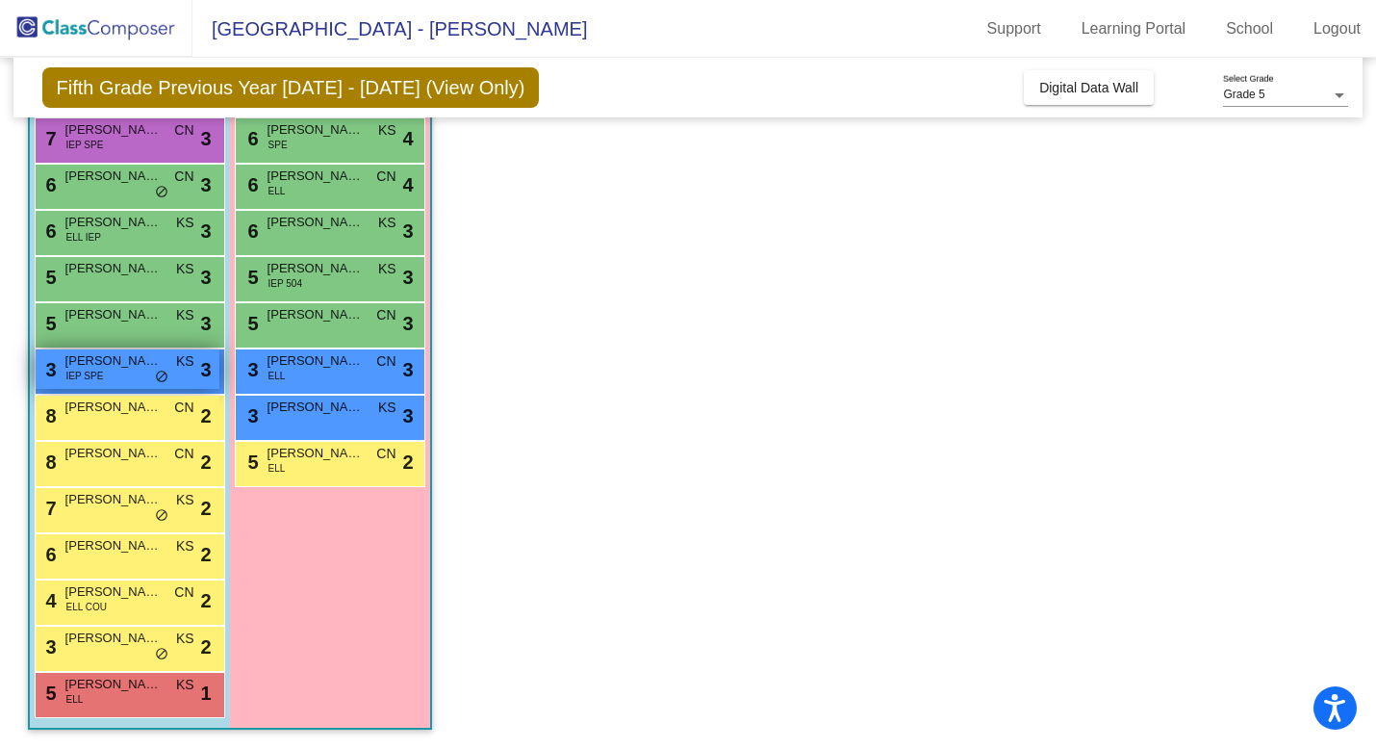
click at [145, 364] on span "[PERSON_NAME]" at bounding box center [113, 360] width 96 height 19
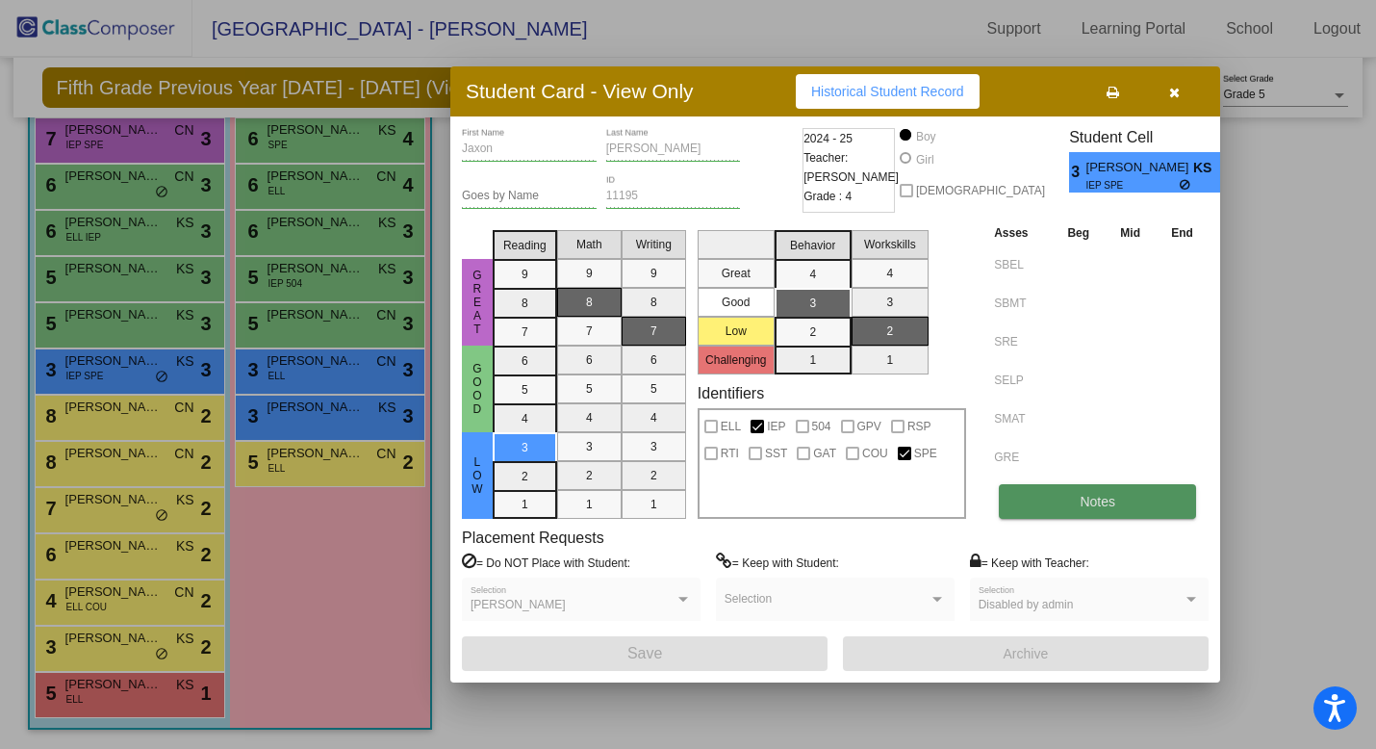
click at [1072, 497] on button "Notes" at bounding box center [1097, 501] width 197 height 35
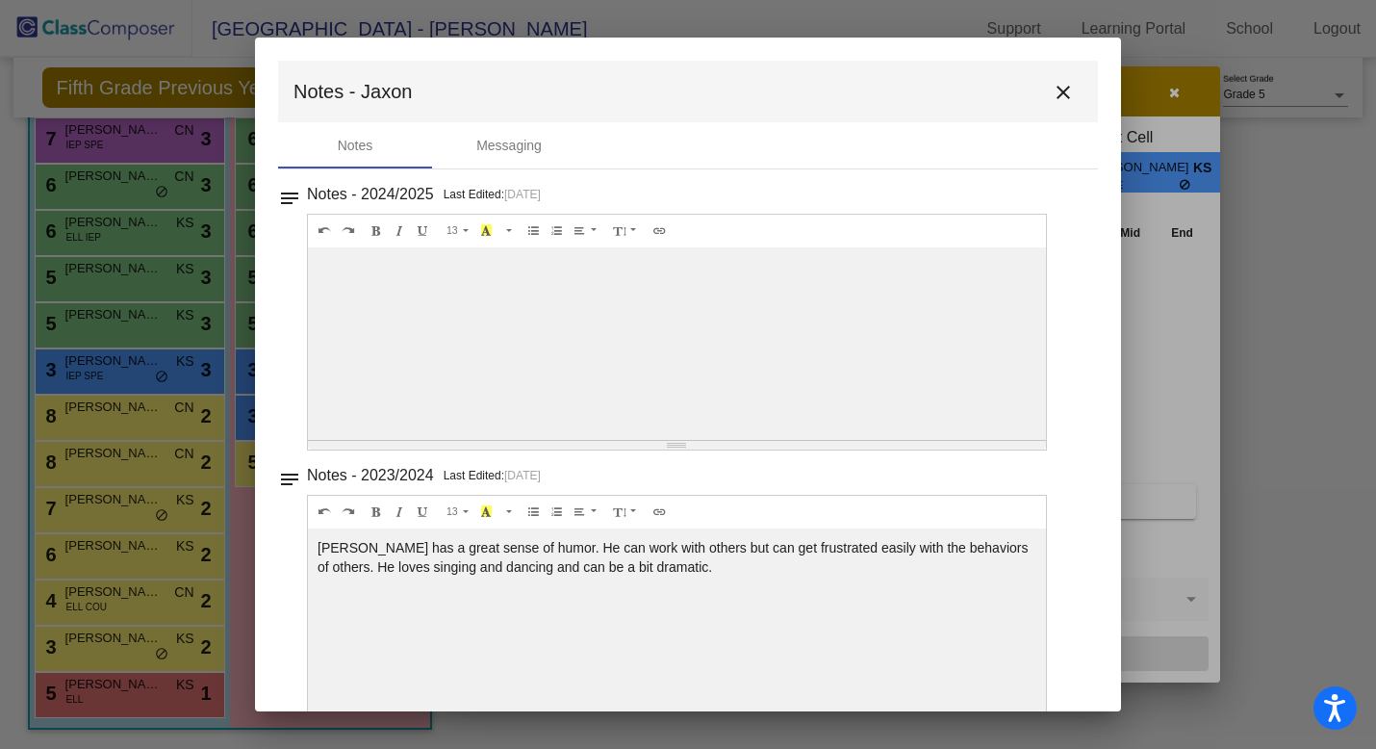
click at [1053, 94] on mat-icon "close" at bounding box center [1063, 92] width 23 height 23
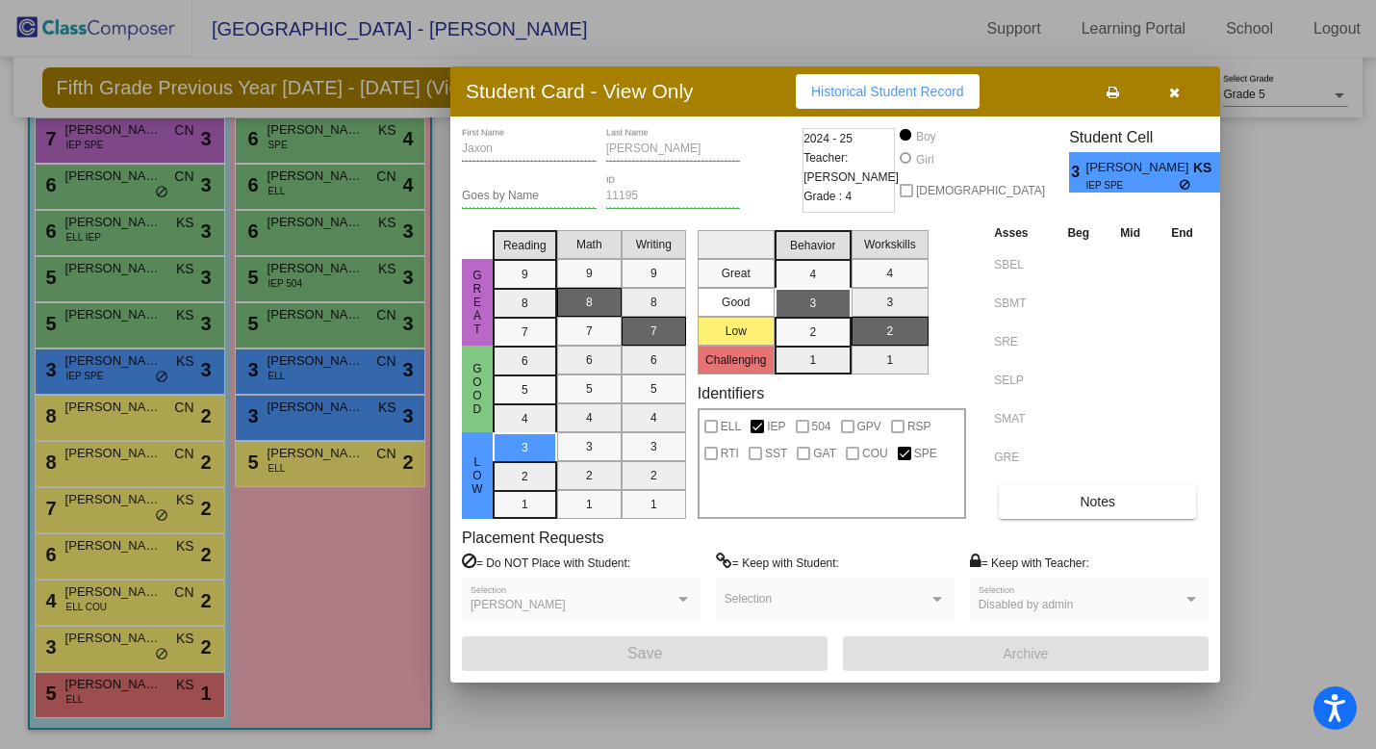
click at [307, 374] on div at bounding box center [688, 374] width 1376 height 749
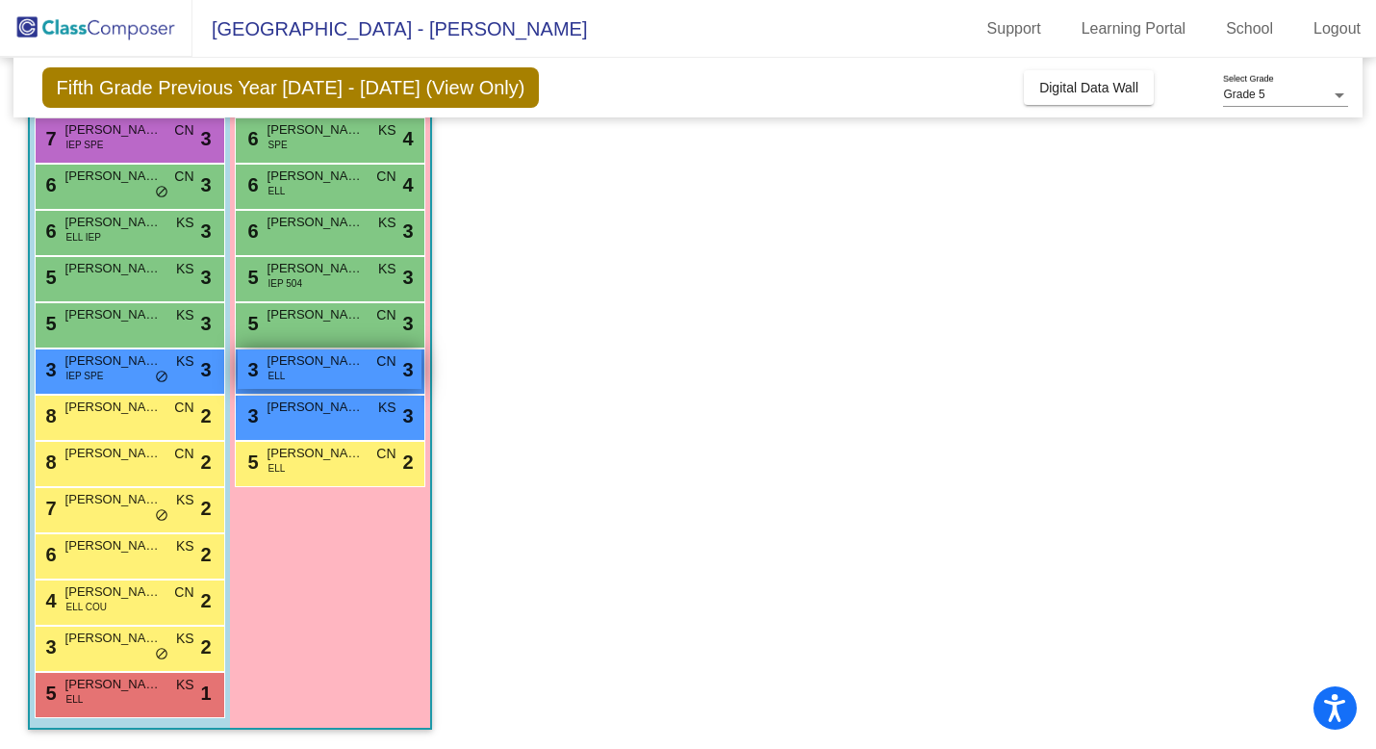
click at [307, 375] on div "3 [PERSON_NAME] ELL CN lock do_not_disturb_alt 3" at bounding box center [330, 368] width 184 height 39
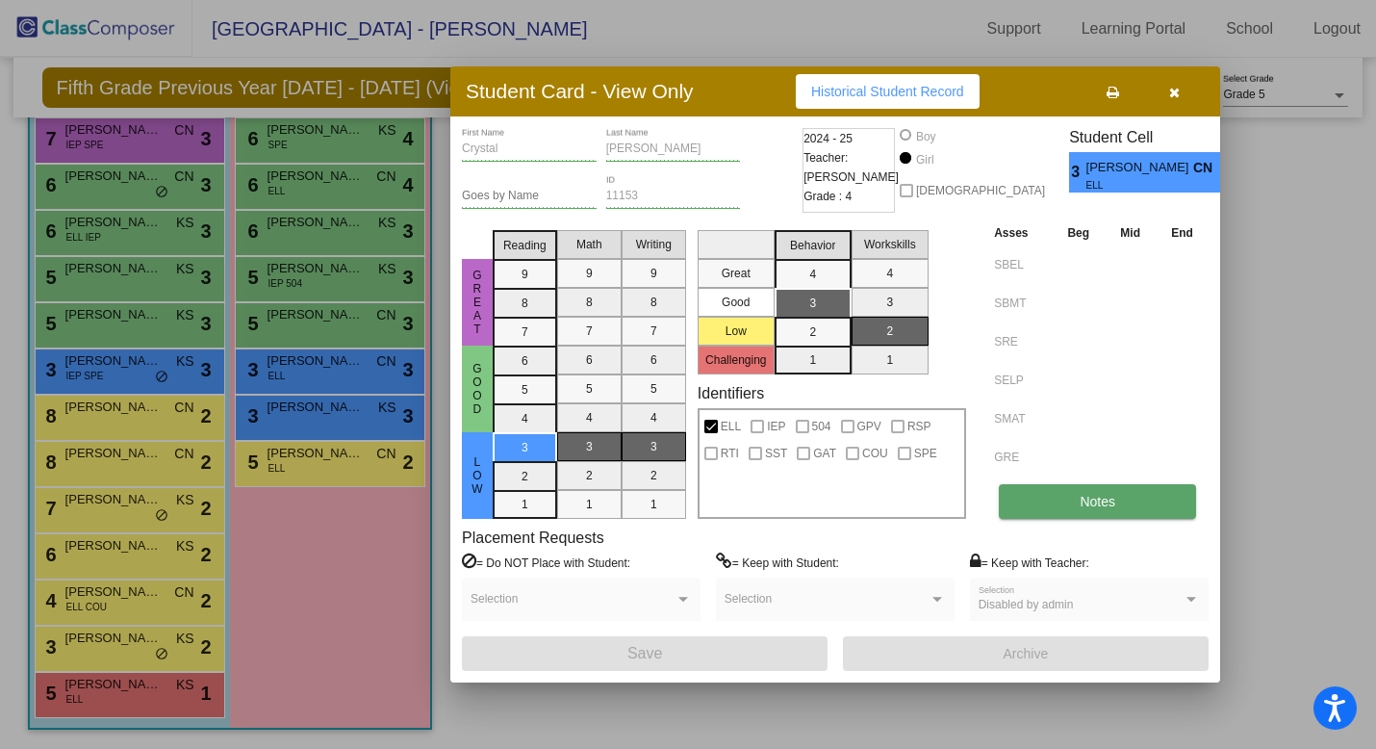
click at [1083, 513] on button "Notes" at bounding box center [1097, 501] width 197 height 35
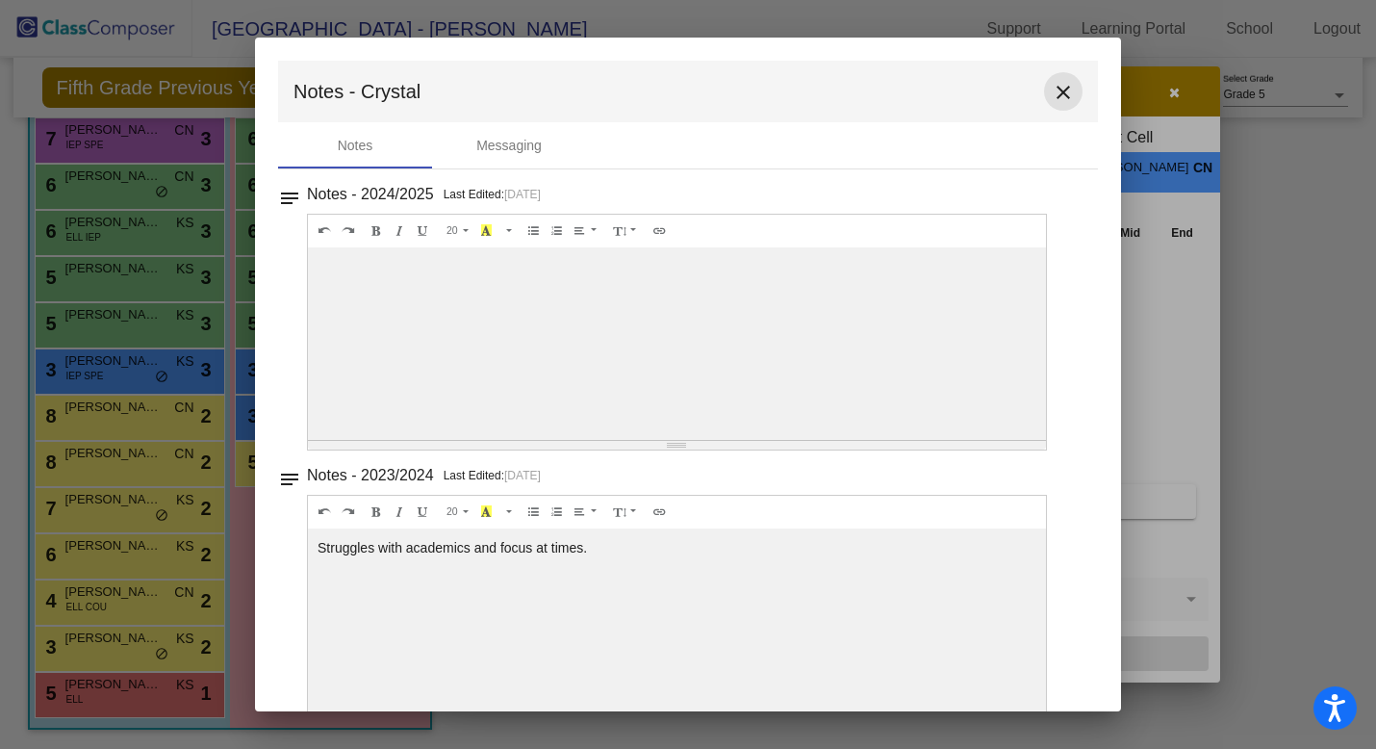
click at [1054, 106] on button "close" at bounding box center [1063, 91] width 39 height 39
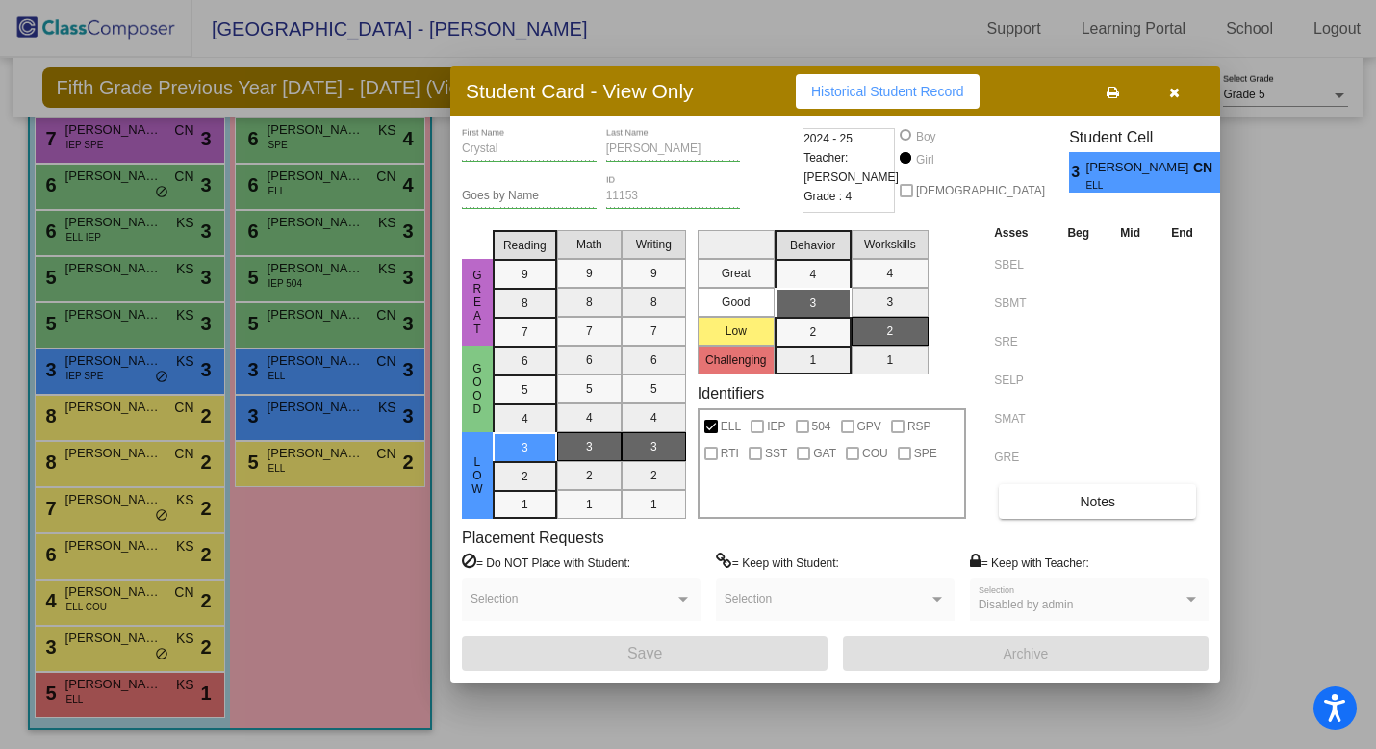
click at [348, 409] on div at bounding box center [688, 374] width 1376 height 749
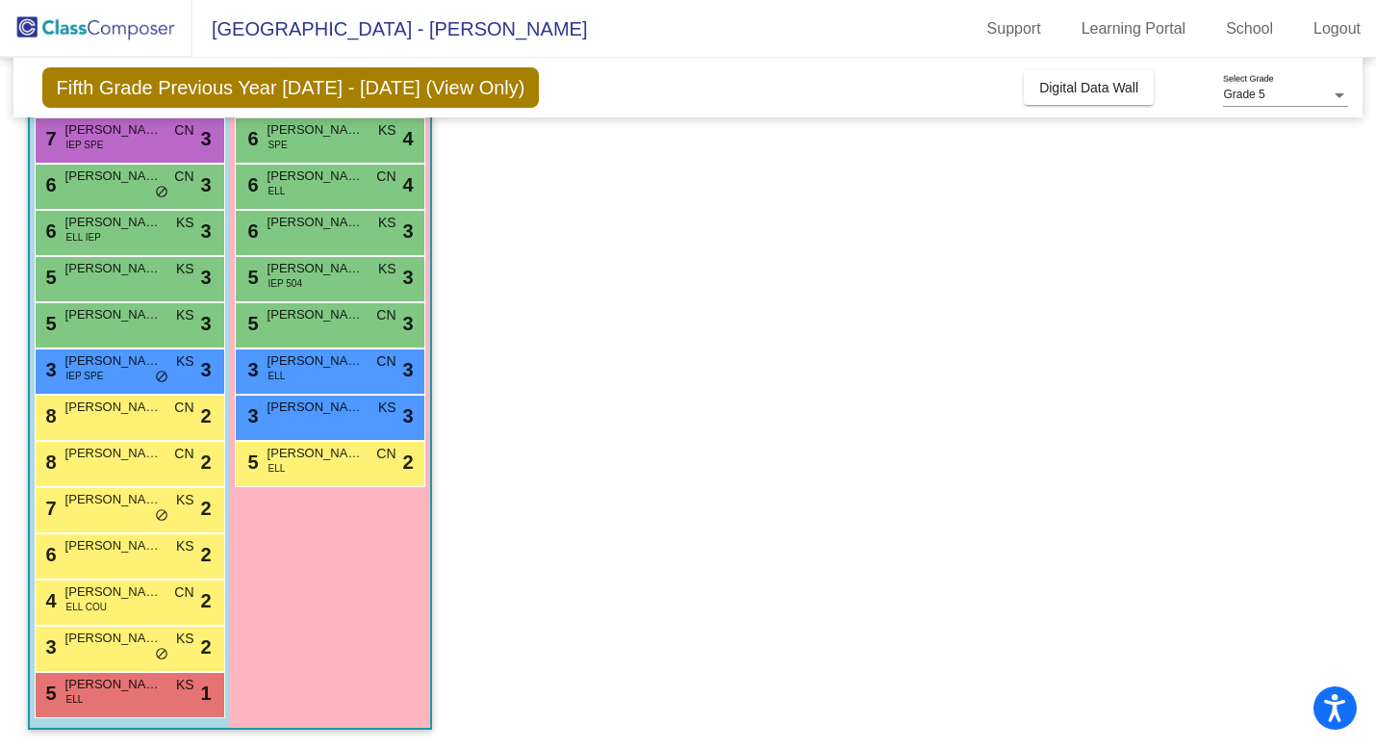
click at [348, 409] on span "[PERSON_NAME]" at bounding box center [316, 407] width 96 height 19
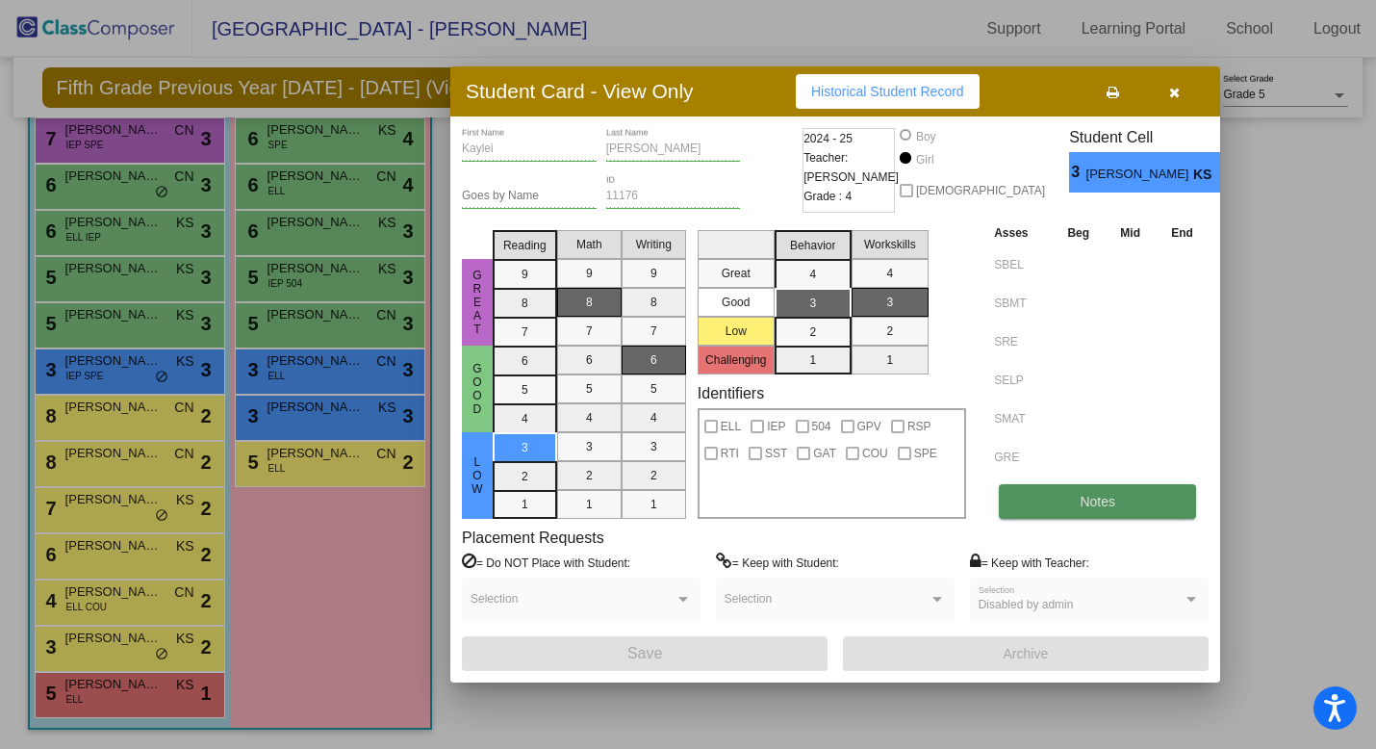
click at [1067, 496] on button "Notes" at bounding box center [1097, 501] width 197 height 35
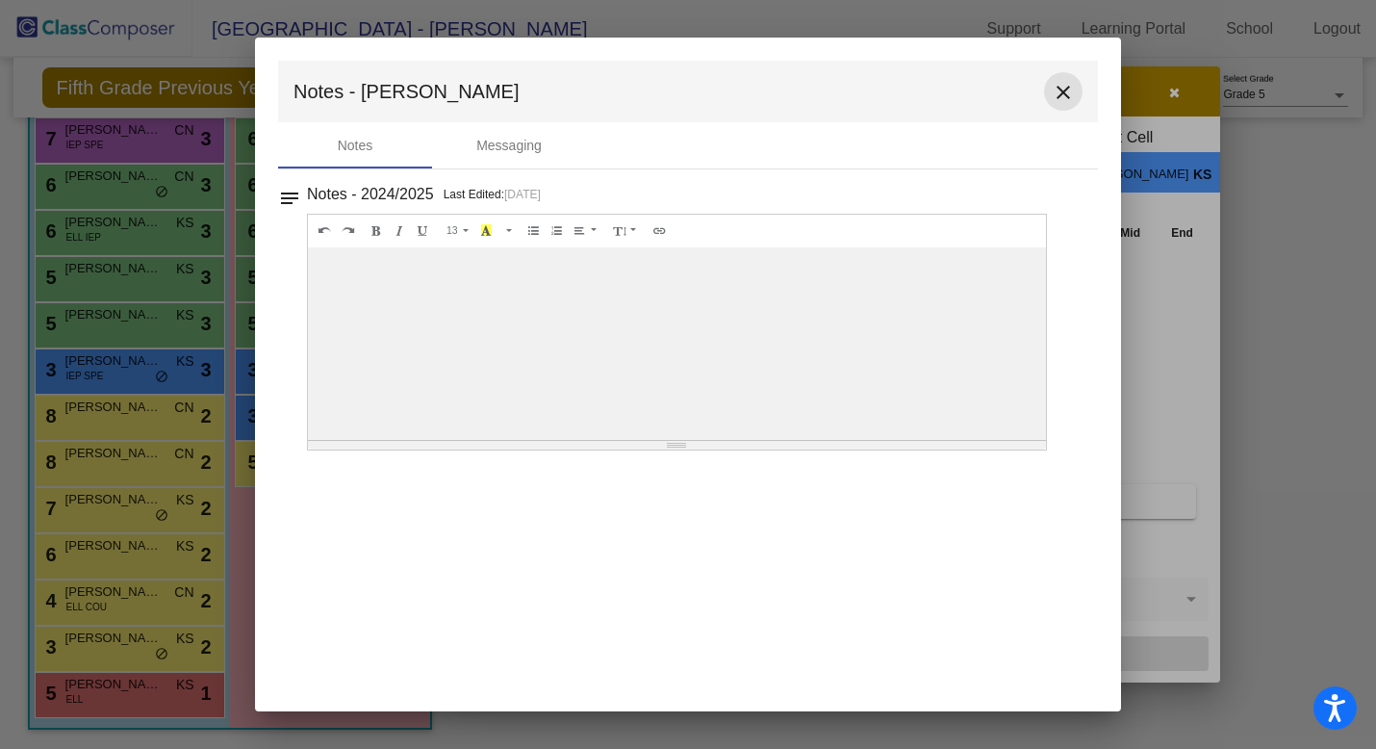
click at [1060, 98] on mat-icon "close" at bounding box center [1063, 92] width 23 height 23
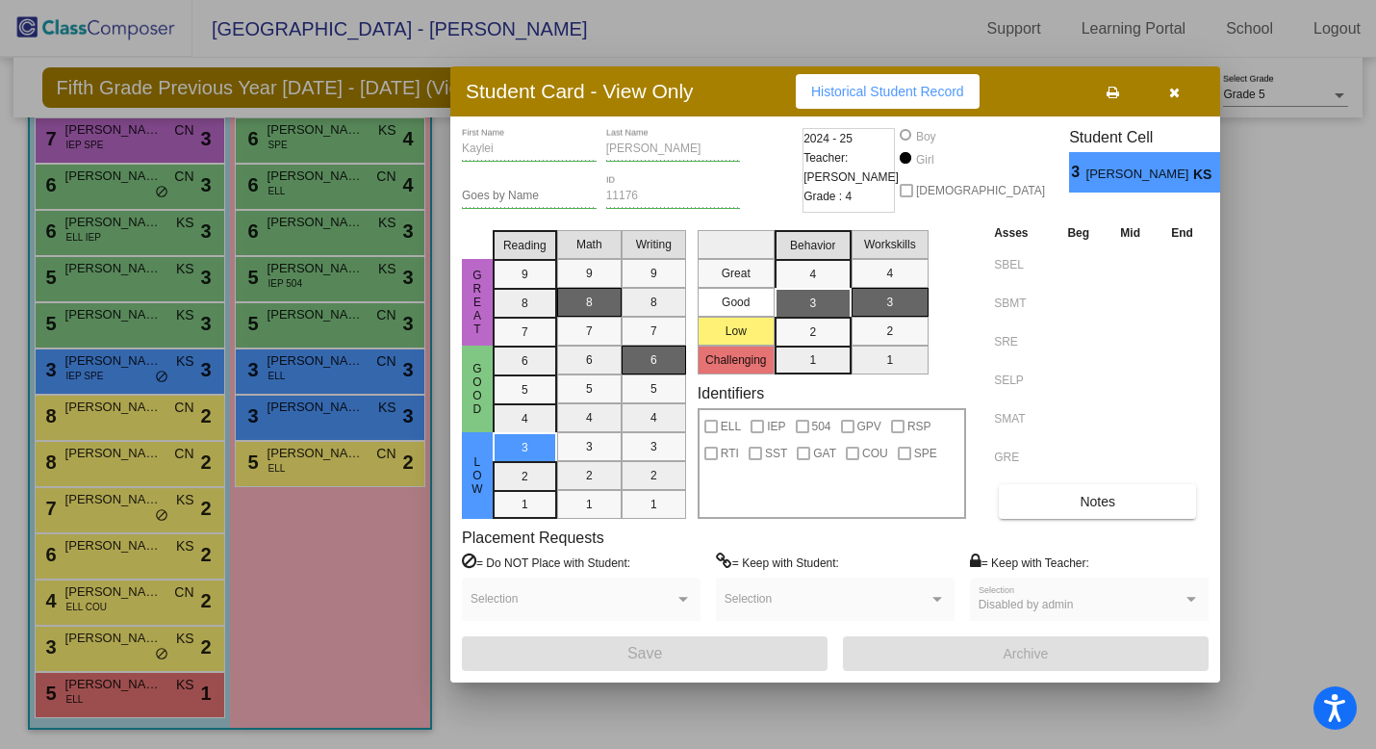
click at [1180, 84] on button "button" at bounding box center [1175, 91] width 62 height 35
